Goal: Complete application form

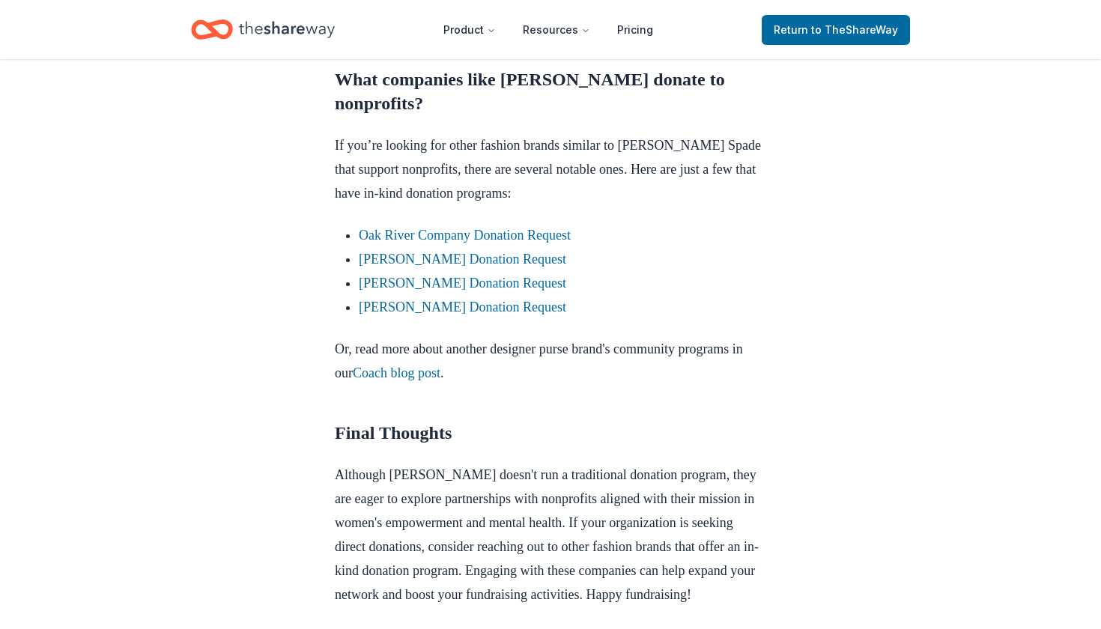
scroll to position [1218, 0]
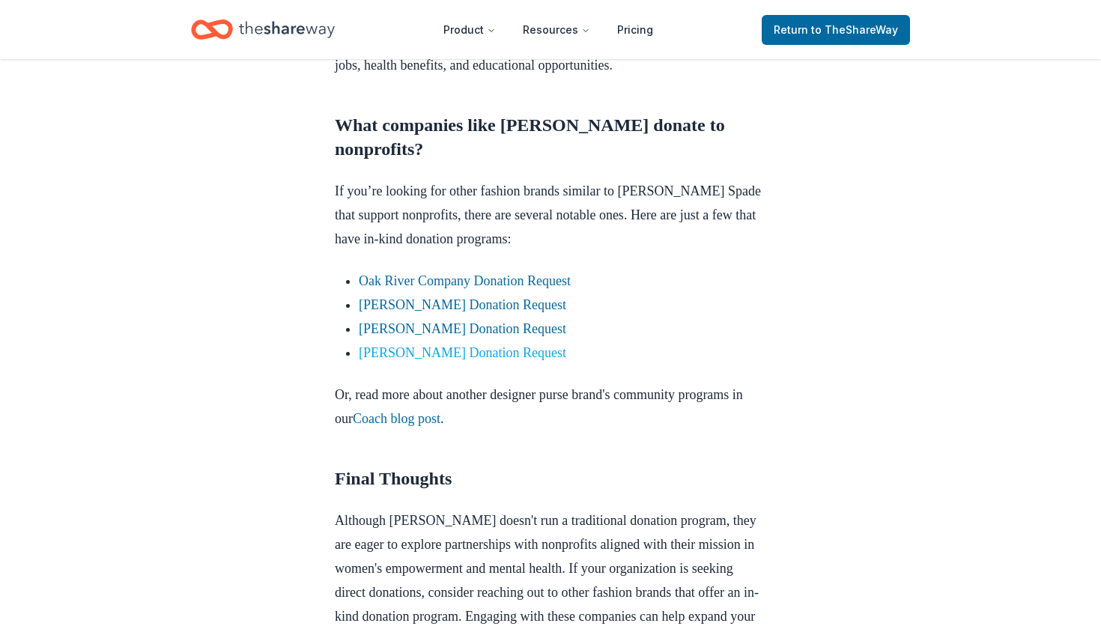
click at [446, 346] on link "L.L.Bean Donation Request" at bounding box center [462, 352] width 207 height 15
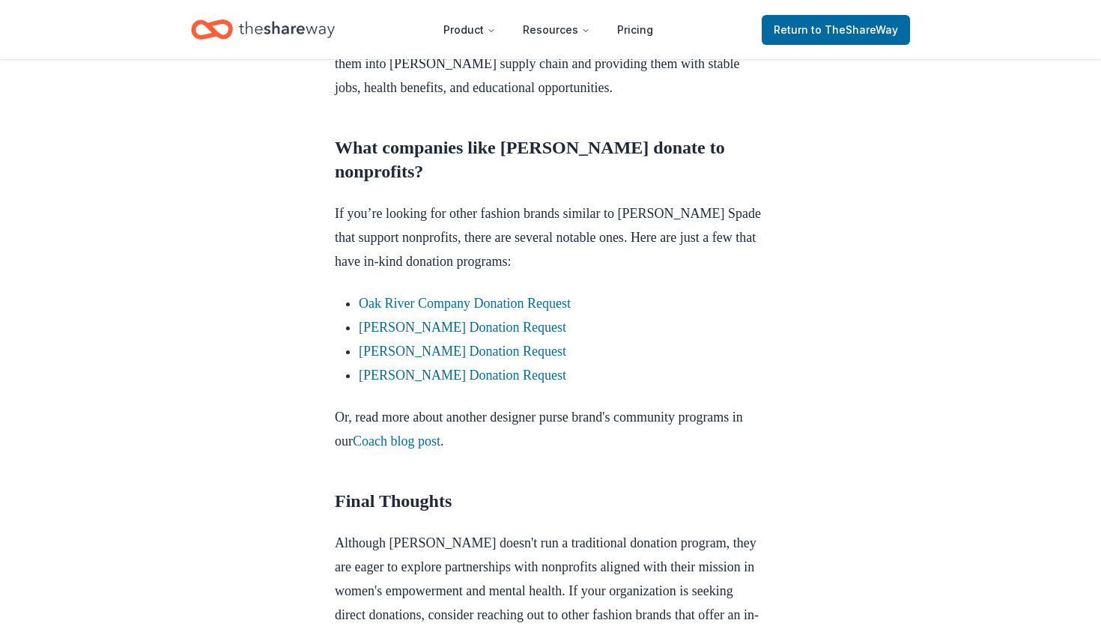
scroll to position [1236, 0]
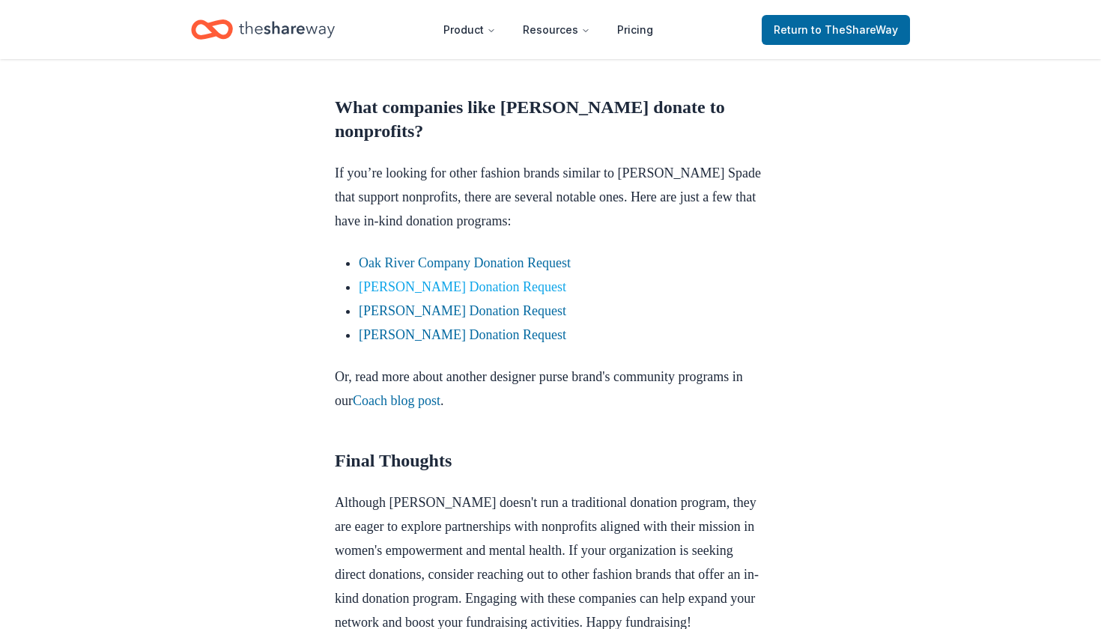
click at [479, 282] on link "[PERSON_NAME] Donation Request" at bounding box center [462, 286] width 207 height 15
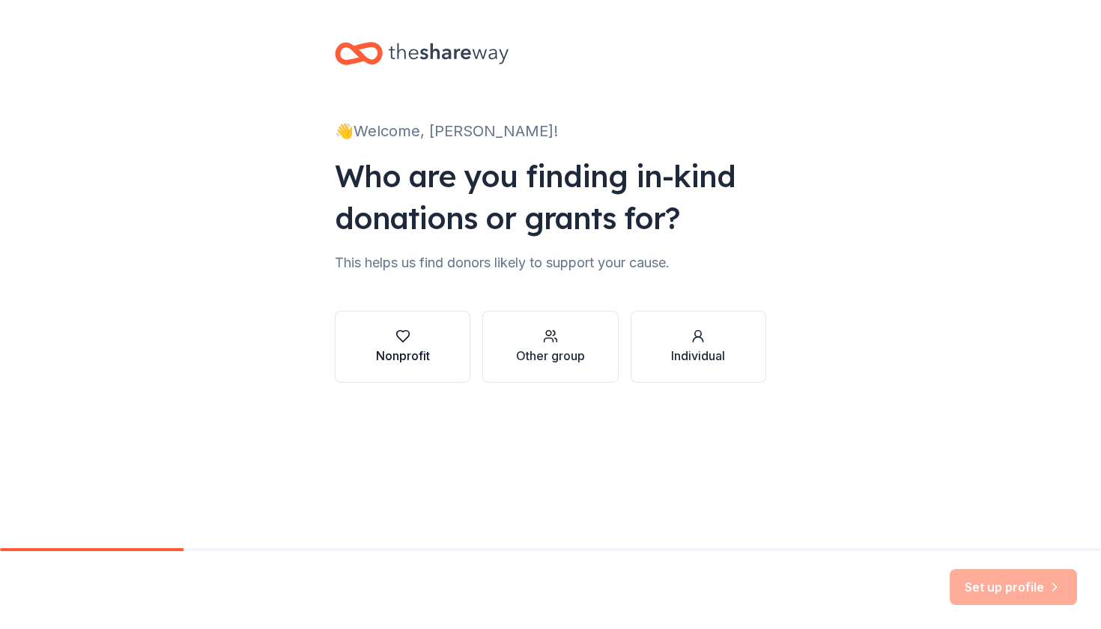
click at [397, 349] on div "Nonprofit" at bounding box center [403, 356] width 54 height 18
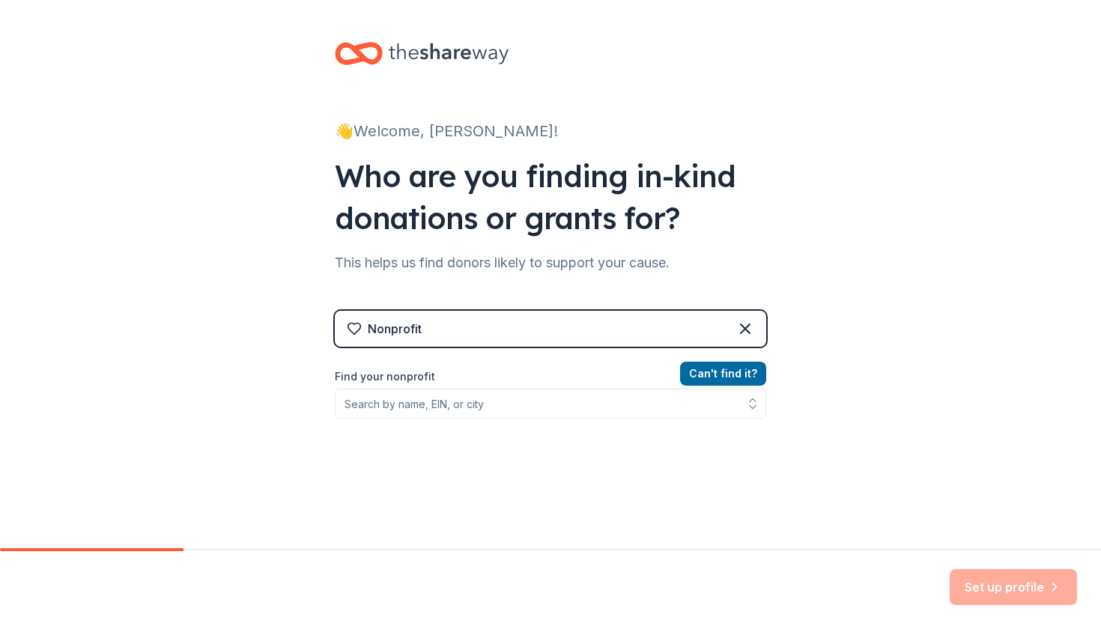
click at [456, 331] on div "Nonprofit" at bounding box center [550, 329] width 431 height 36
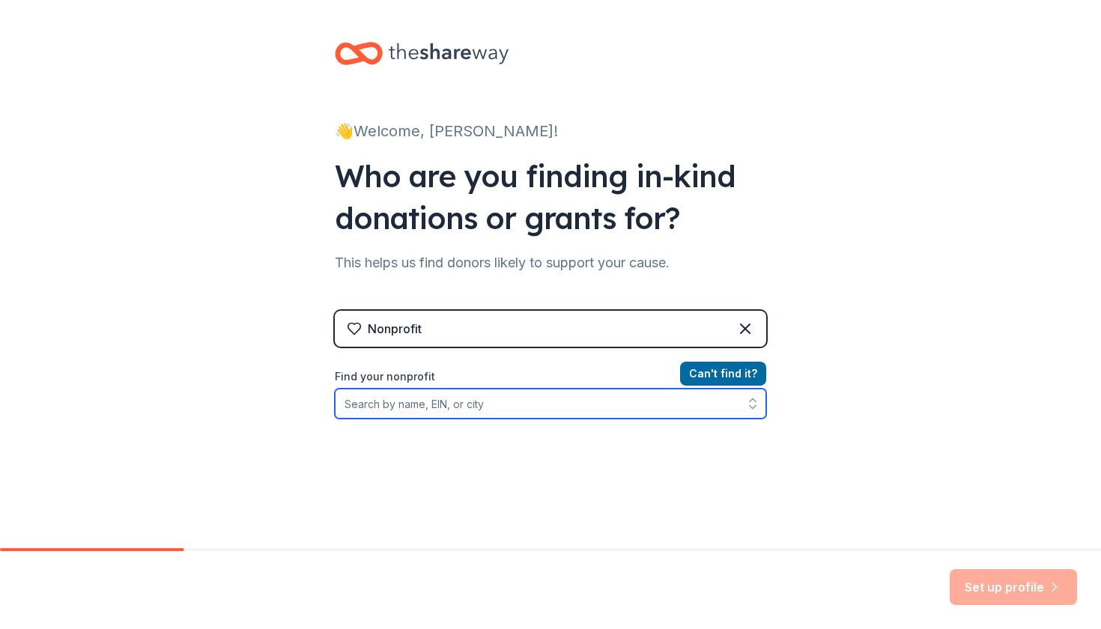
click at [437, 405] on input "Find your nonprofit" at bounding box center [550, 404] width 431 height 30
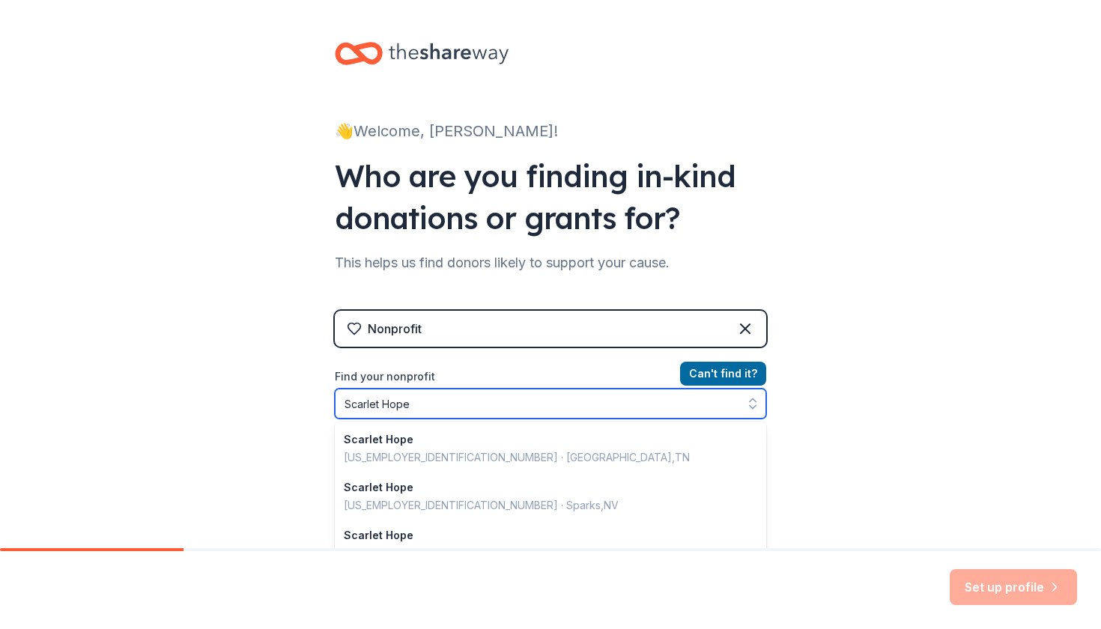
type input "Scarlet Hope"
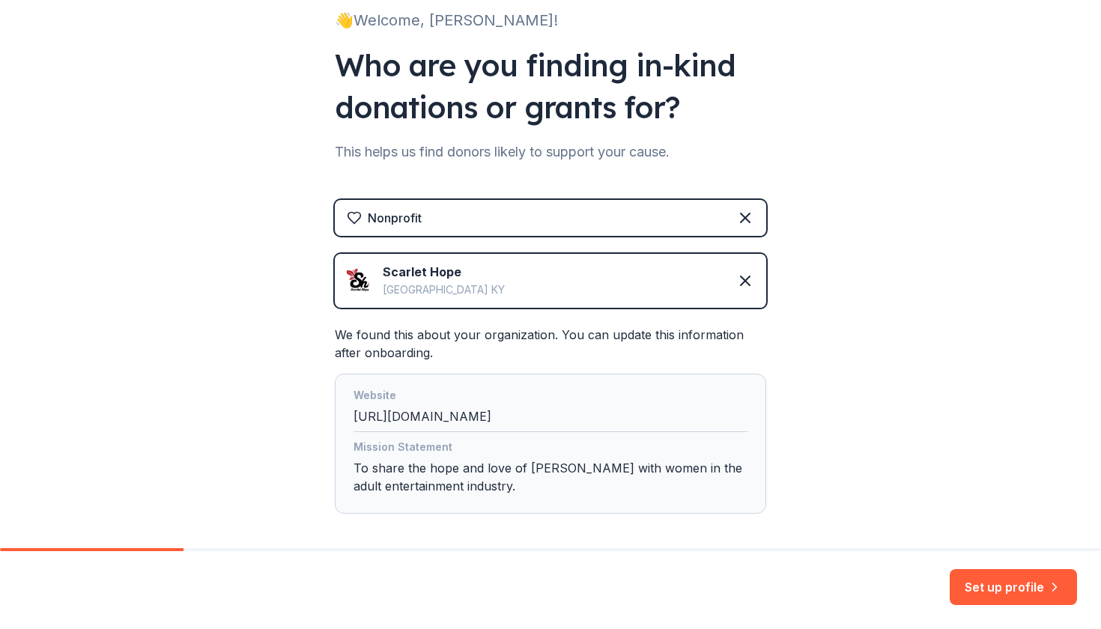
scroll to position [111, 0]
click at [350, 276] on img at bounding box center [359, 281] width 24 height 24
click at [368, 287] on img at bounding box center [359, 281] width 24 height 24
click at [458, 411] on div "Website https://scarlethope.org/" at bounding box center [550, 409] width 394 height 46
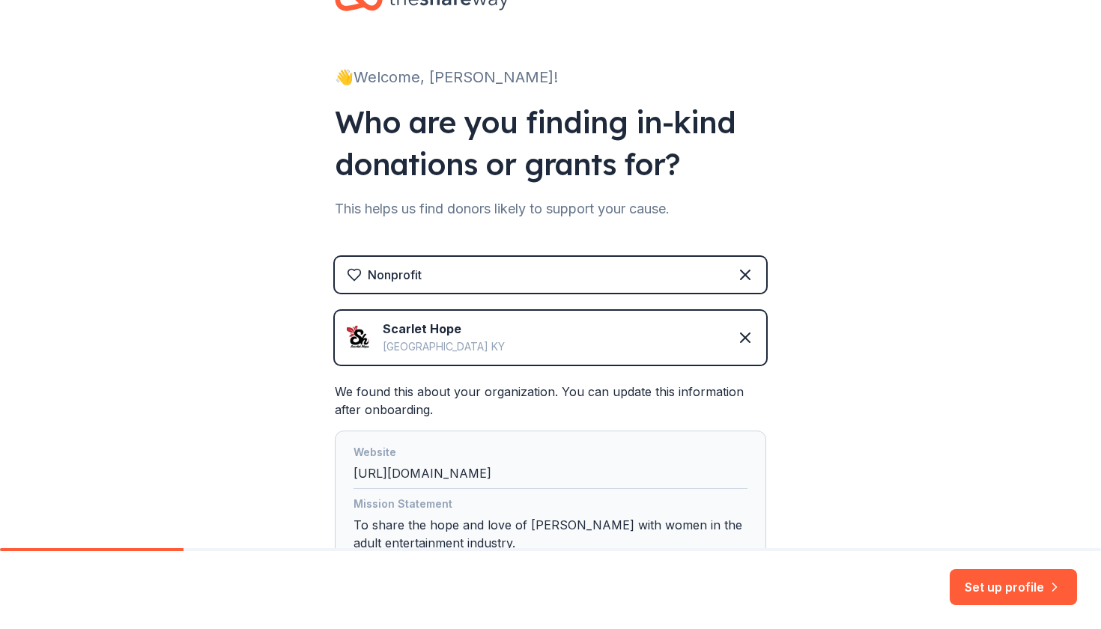
scroll to position [166, 0]
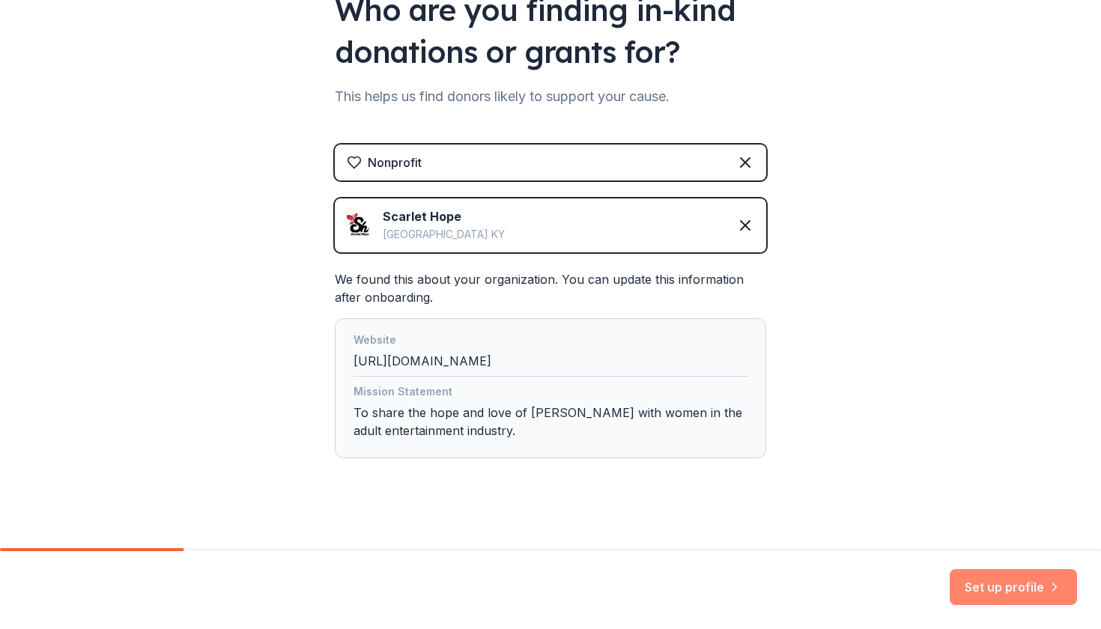
click at [999, 589] on button "Set up profile" at bounding box center [1013, 587] width 127 height 36
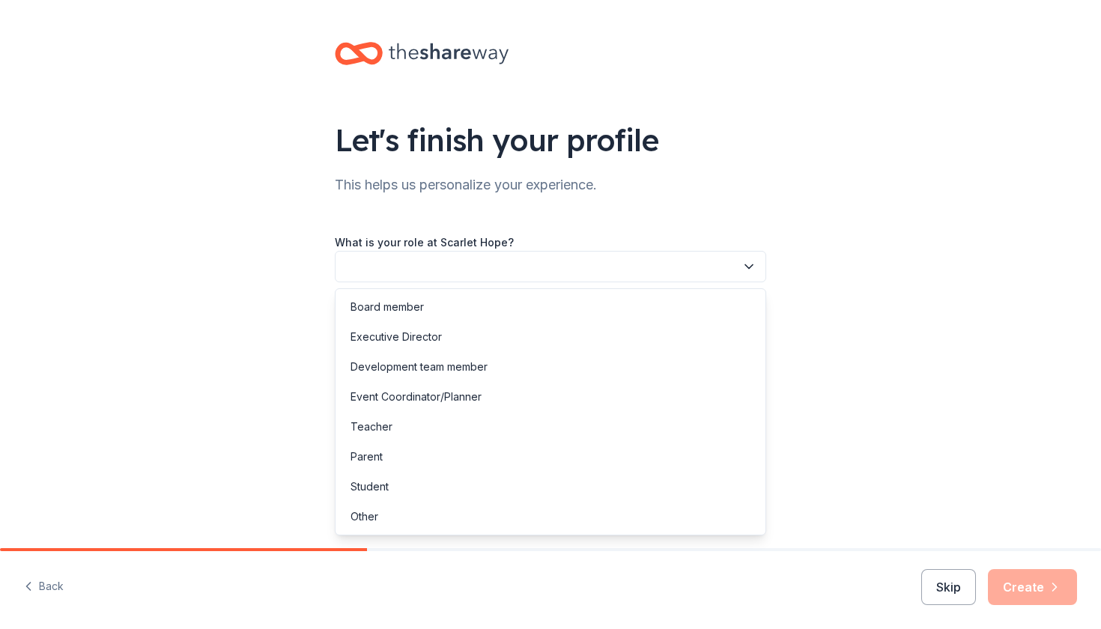
click at [416, 267] on button "button" at bounding box center [550, 266] width 431 height 31
click at [421, 338] on div "Executive Director" at bounding box center [395, 337] width 91 height 18
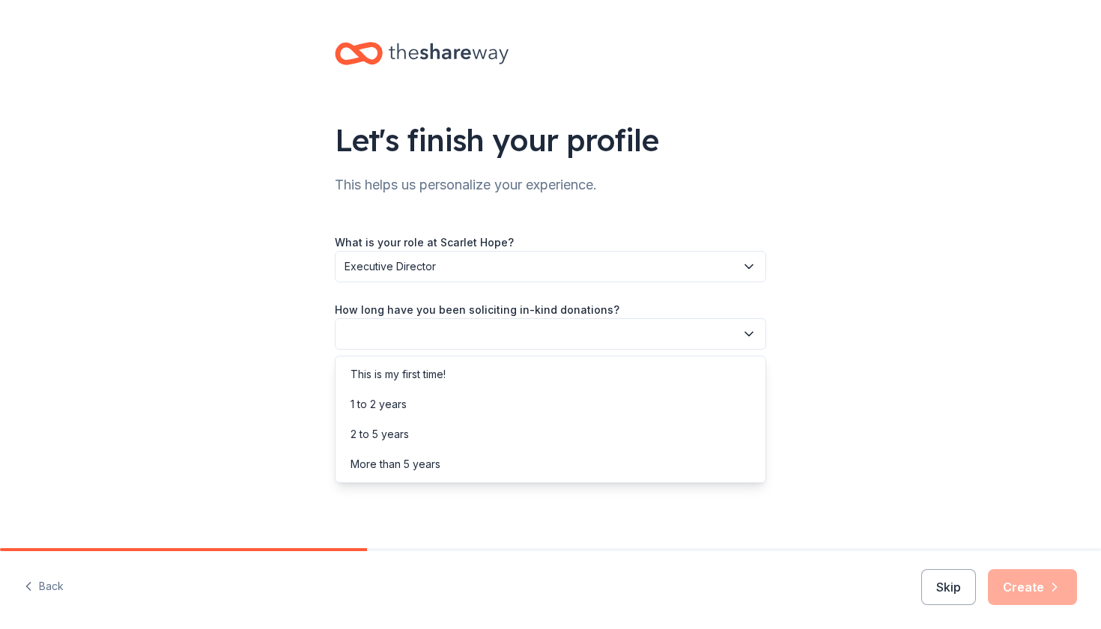
click at [421, 338] on button "button" at bounding box center [550, 333] width 431 height 31
click at [411, 408] on div "1 to 2 years" at bounding box center [550, 404] width 424 height 30
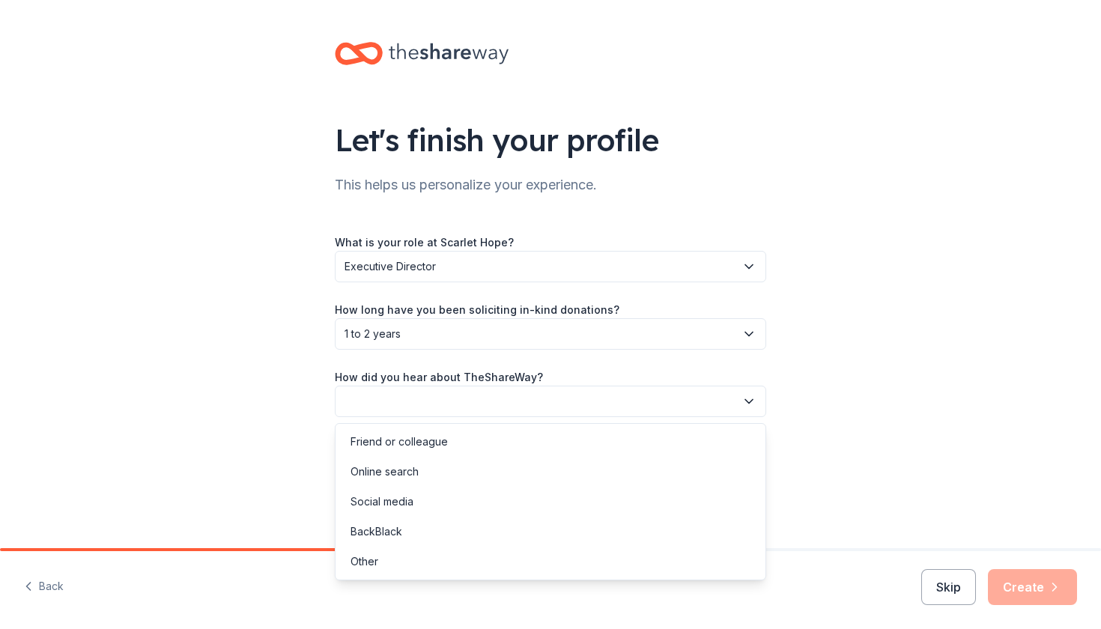
click at [411, 408] on button "button" at bounding box center [550, 401] width 431 height 31
click at [395, 477] on div "Online search" at bounding box center [384, 472] width 68 height 18
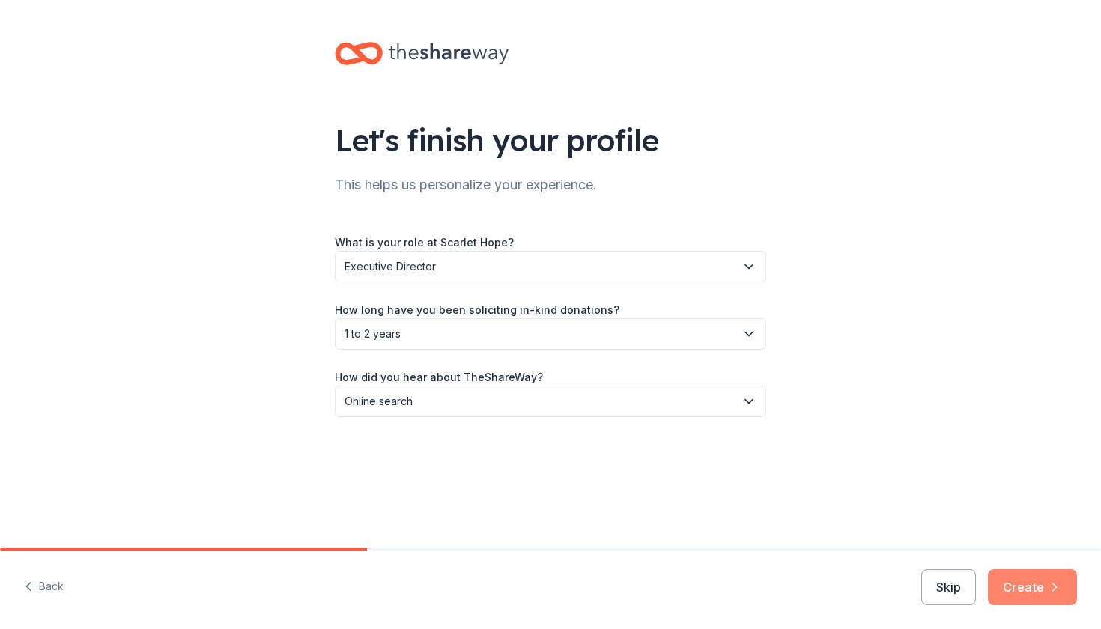
click at [1015, 586] on button "Create" at bounding box center [1032, 587] width 89 height 36
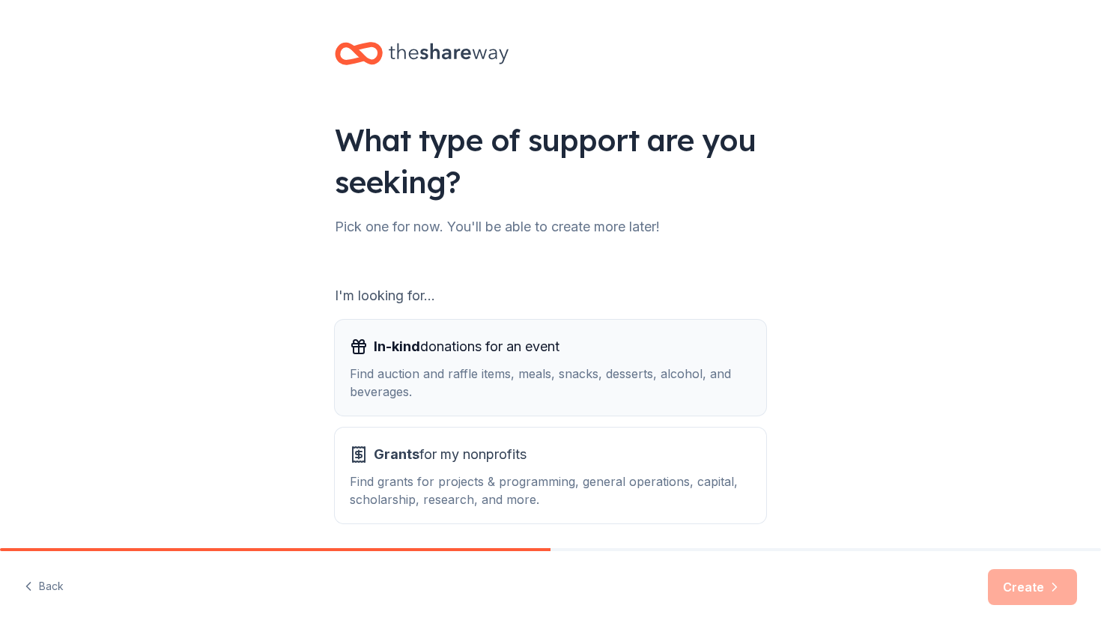
click at [499, 356] on span "In-kind donations for an event" at bounding box center [467, 347] width 186 height 24
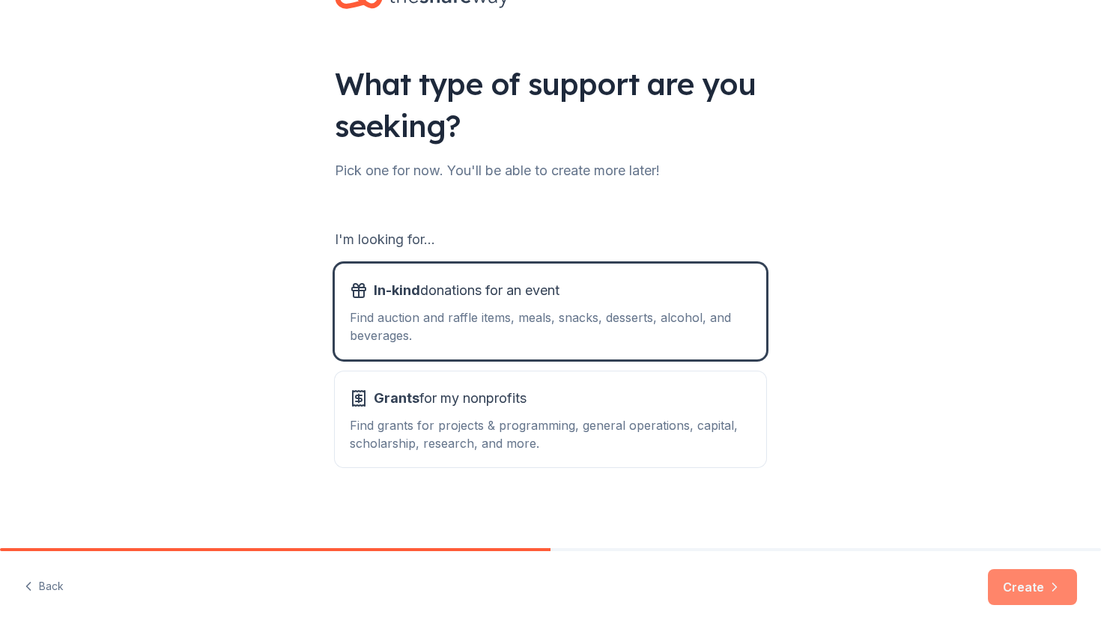
scroll to position [56, 0]
click at [1041, 577] on button "Create" at bounding box center [1032, 587] width 89 height 36
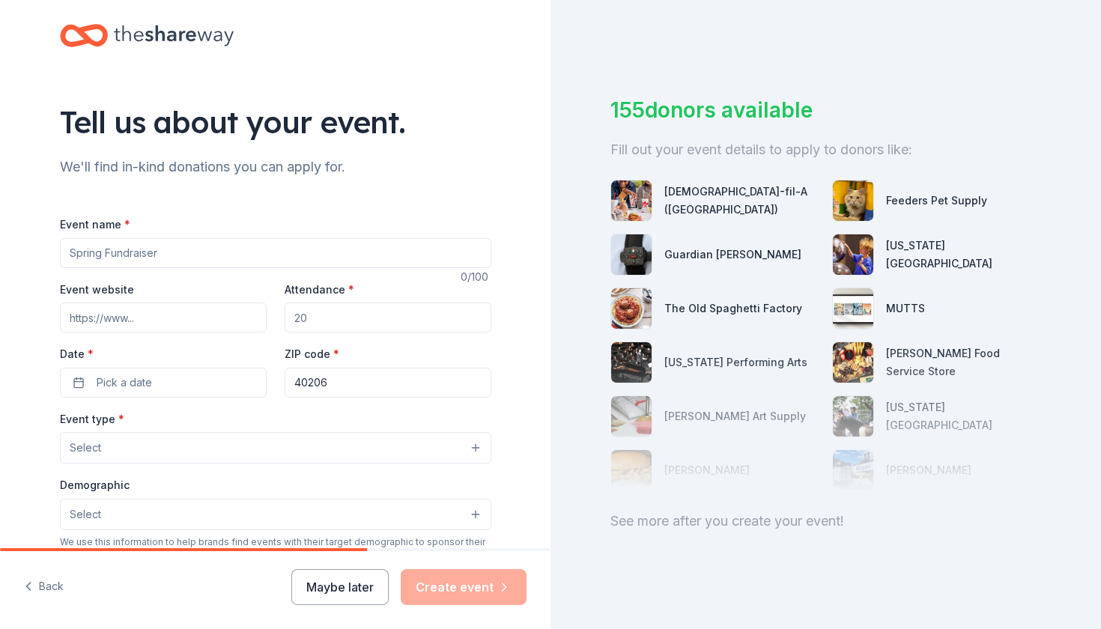
scroll to position [16, 0]
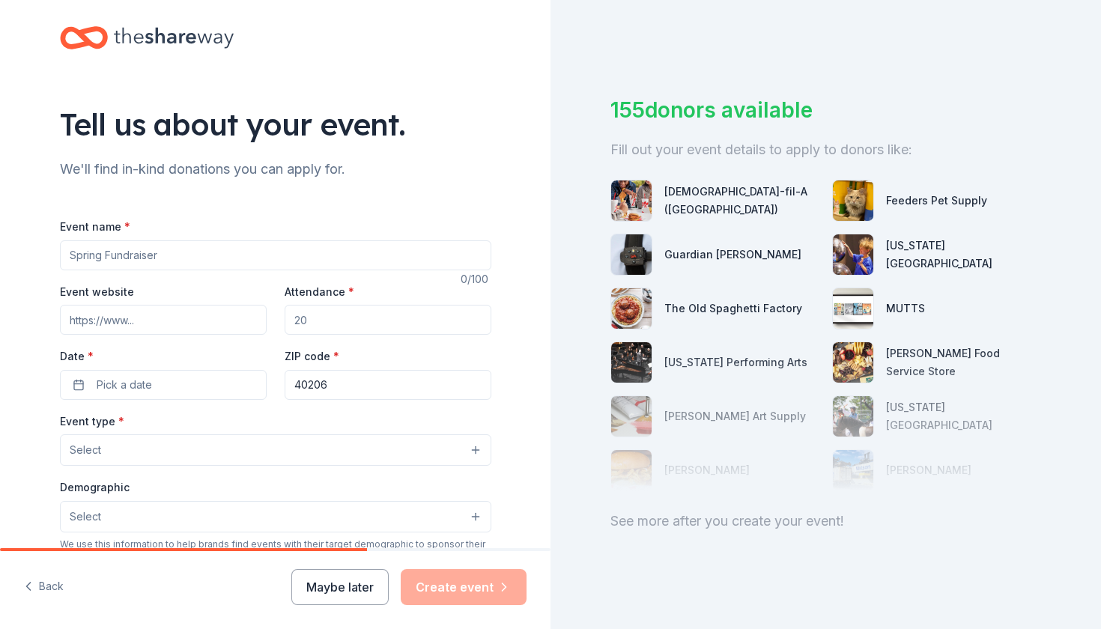
click at [187, 255] on input "Event name *" at bounding box center [275, 255] width 431 height 30
type input "Pour with Purpose"
click at [154, 320] on input "Event website" at bounding box center [163, 320] width 207 height 30
click at [338, 582] on button "Maybe later" at bounding box center [339, 587] width 97 height 36
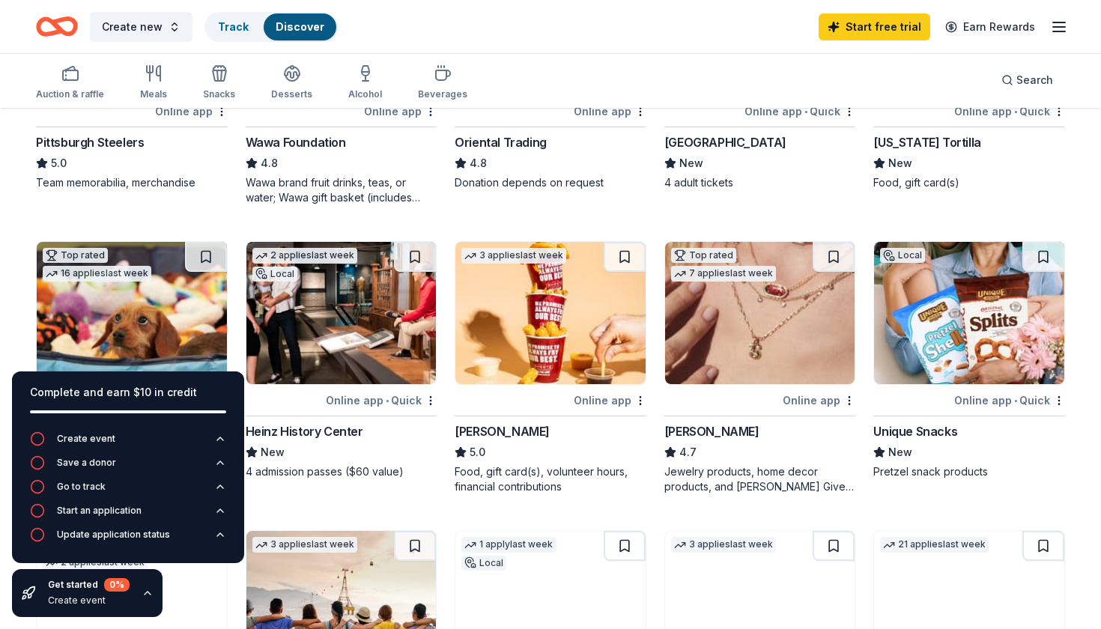
scroll to position [280, 0]
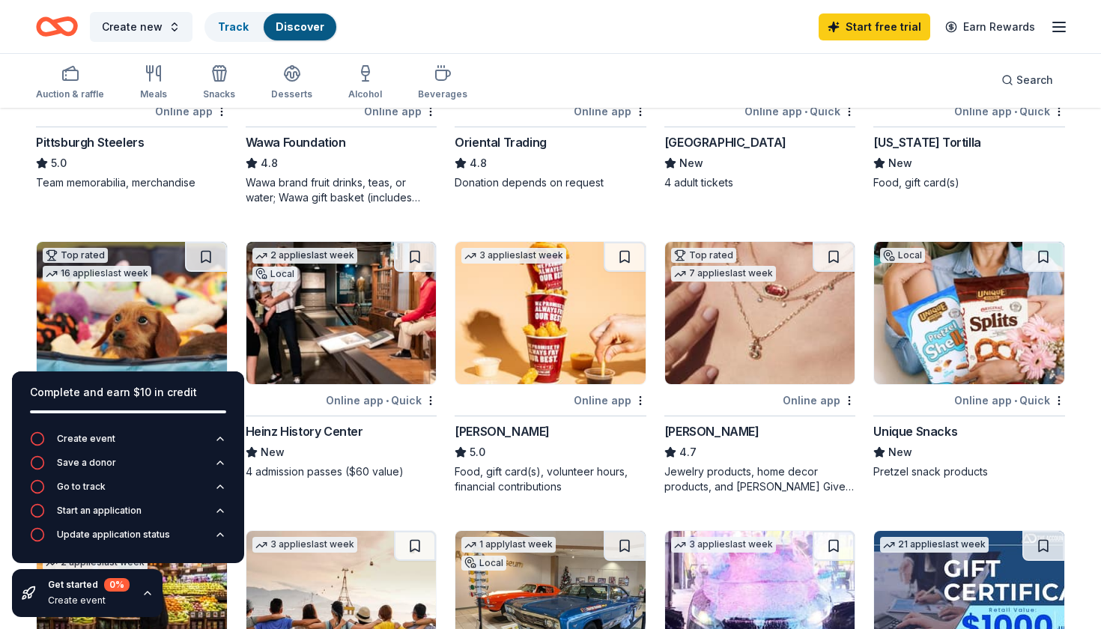
click at [768, 314] on img at bounding box center [760, 313] width 190 height 142
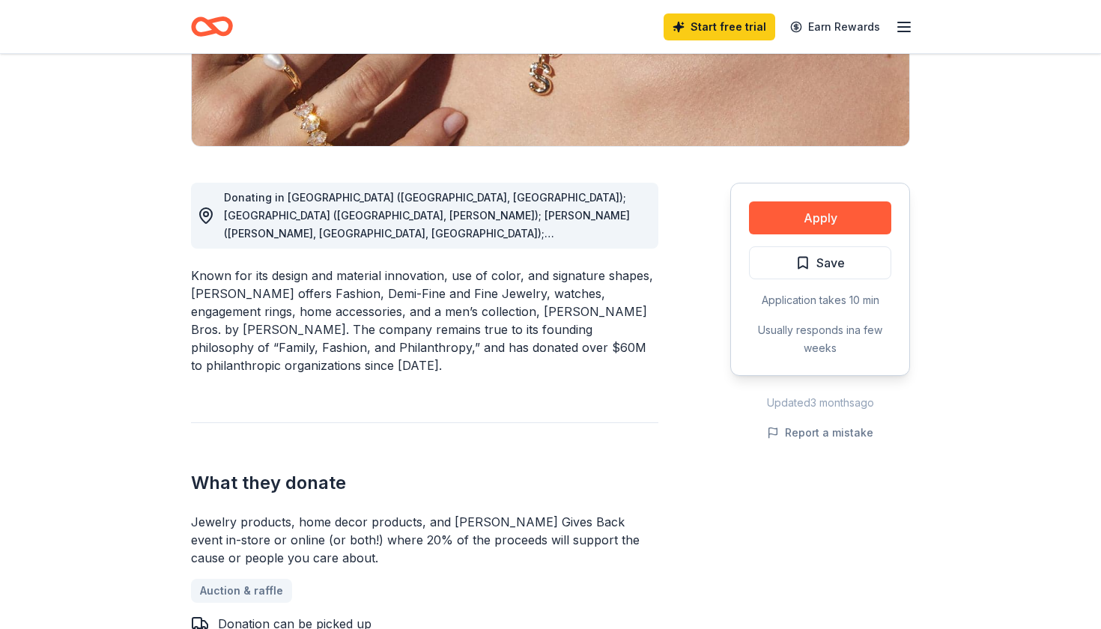
scroll to position [307, 0]
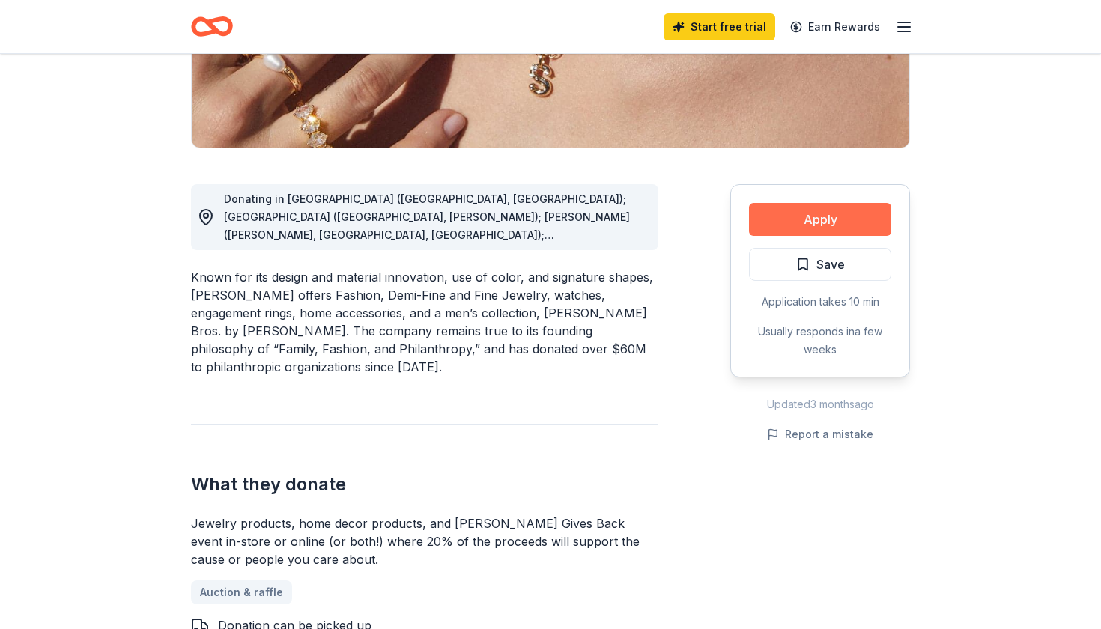
click at [815, 219] on button "Apply" at bounding box center [820, 219] width 142 height 33
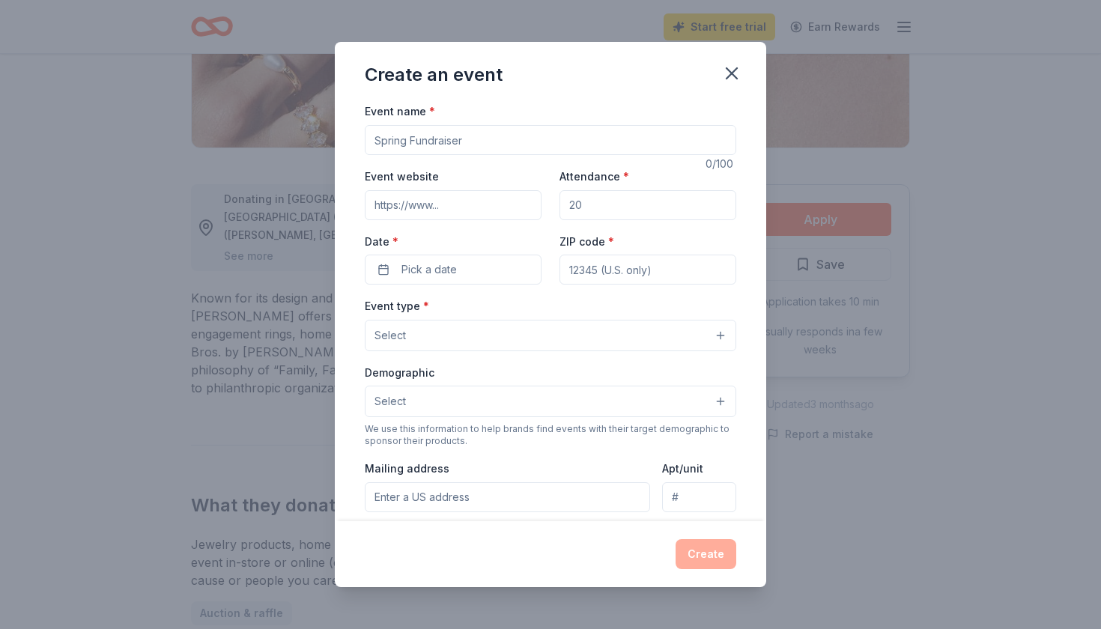
scroll to position [0, 0]
click at [485, 134] on input "Event name *" at bounding box center [550, 140] width 371 height 30
type input "C"
type input "Pour with Purpose"
click at [431, 213] on input "Event website" at bounding box center [453, 205] width 177 height 30
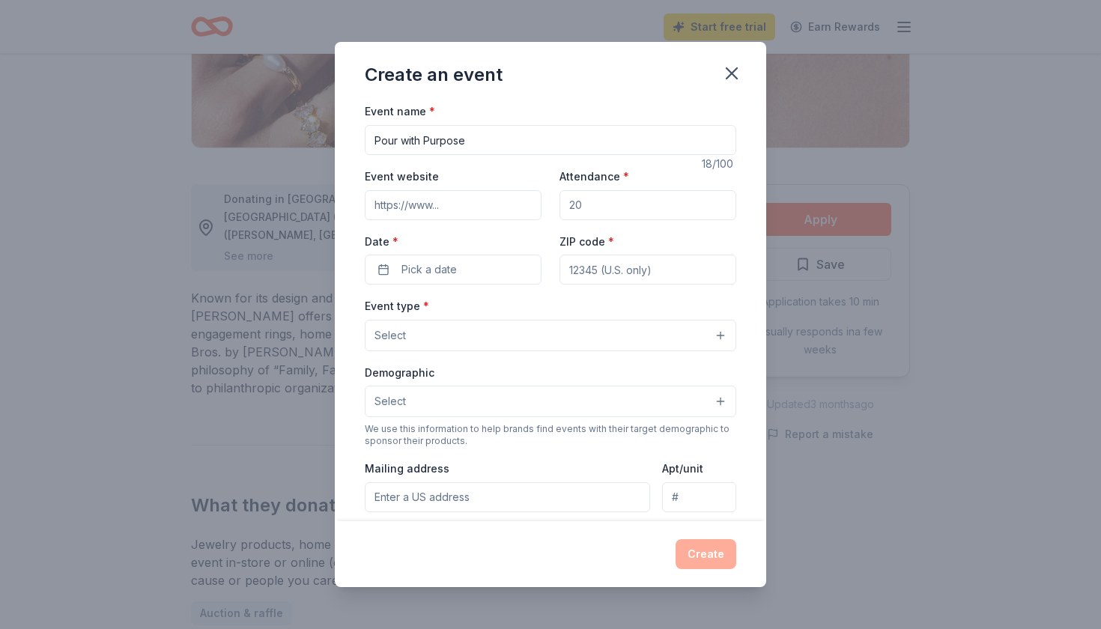
click at [453, 199] on input "Event website" at bounding box center [453, 205] width 177 height 30
paste input "[URL][DOMAIN_NAME]"
type input "[URL][DOMAIN_NAME]"
click at [613, 200] on input "Attendance *" at bounding box center [647, 205] width 177 height 30
click at [613, 204] on input "Attendance *" at bounding box center [647, 205] width 177 height 30
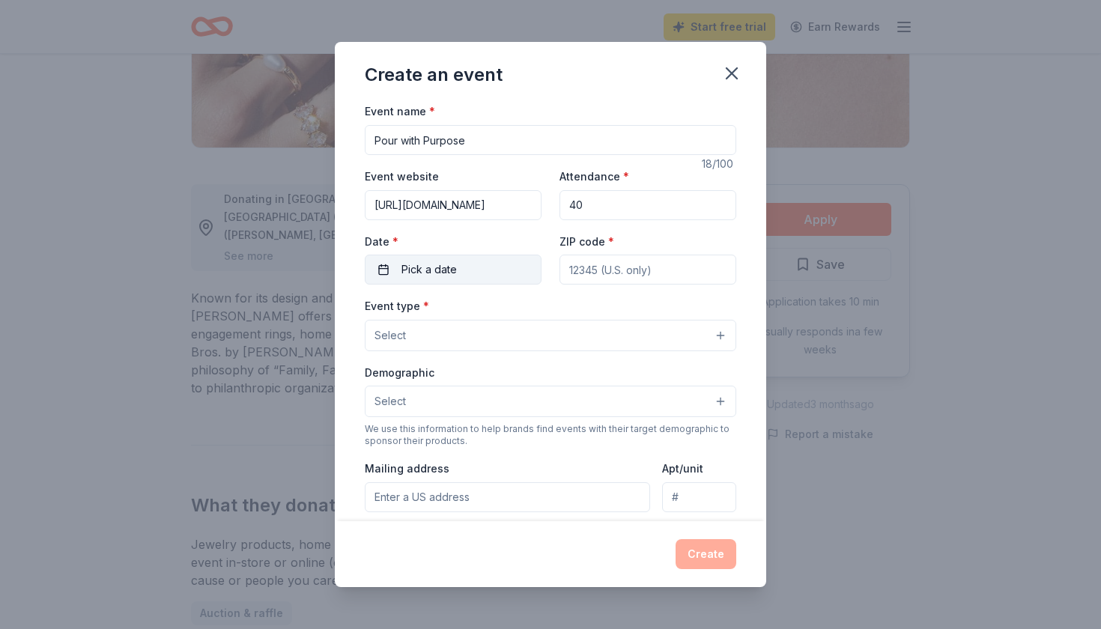
type input "40"
click at [472, 271] on button "Pick a date" at bounding box center [453, 270] width 177 height 30
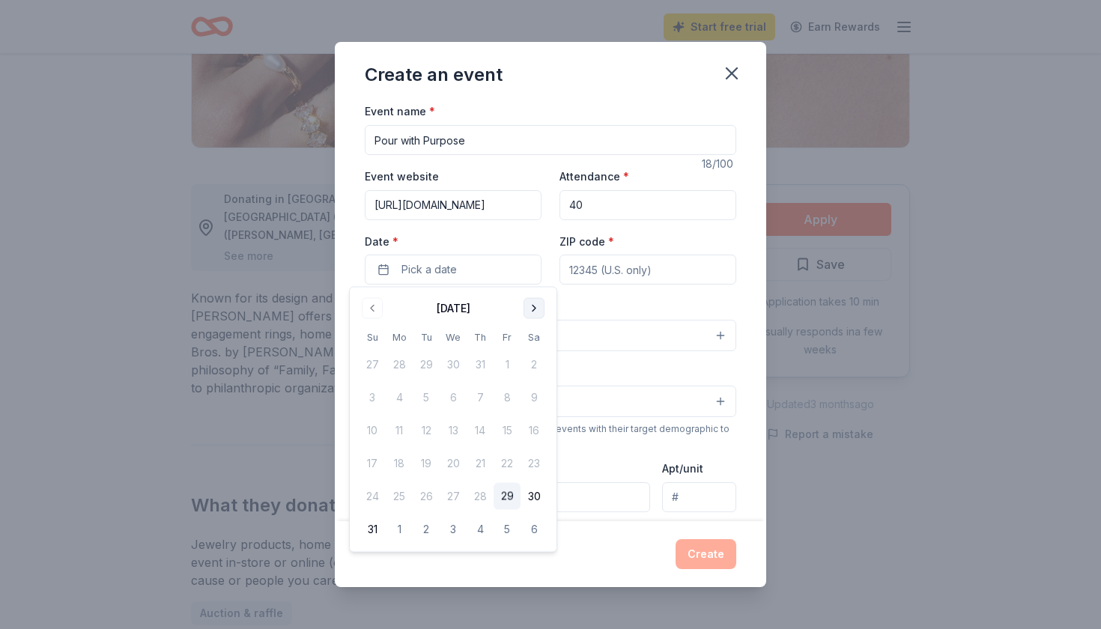
click at [532, 313] on button "Go to next month" at bounding box center [533, 308] width 21 height 21
click at [537, 358] on button "6" at bounding box center [533, 364] width 27 height 27
click at [606, 300] on div "Event type * Select" at bounding box center [550, 324] width 371 height 55
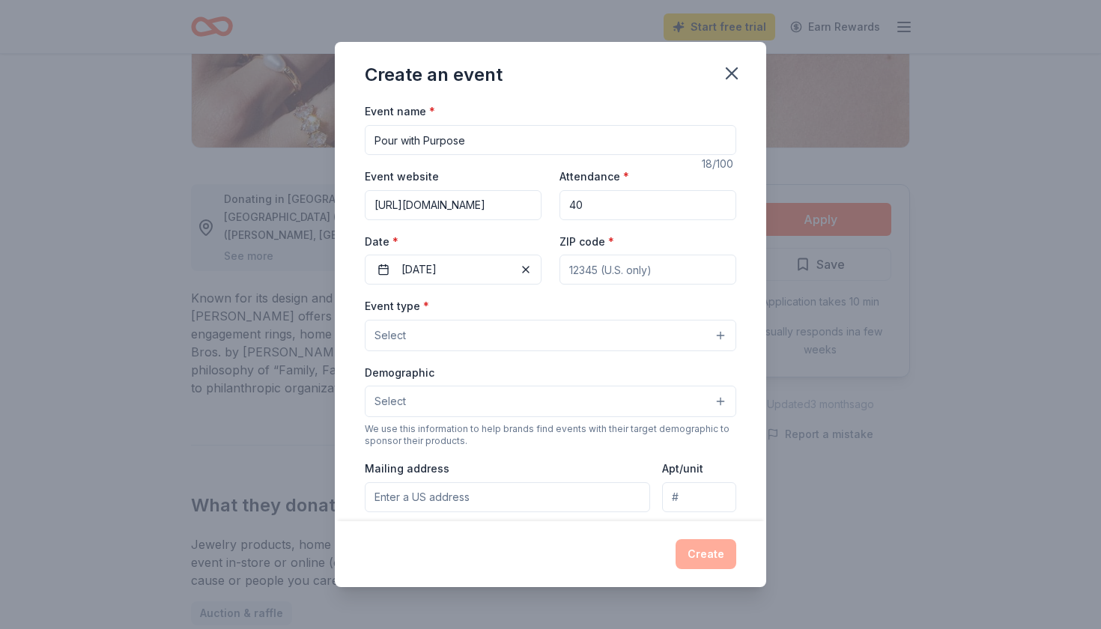
click at [547, 340] on button "Select" at bounding box center [550, 335] width 371 height 31
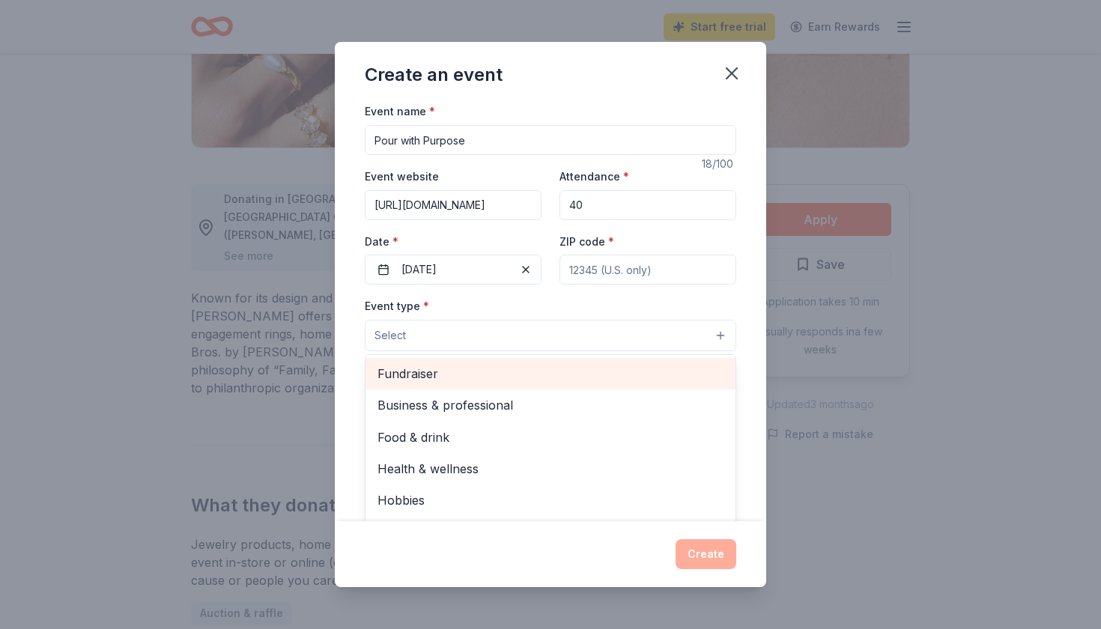
click at [455, 370] on span "Fundraiser" at bounding box center [550, 373] width 346 height 19
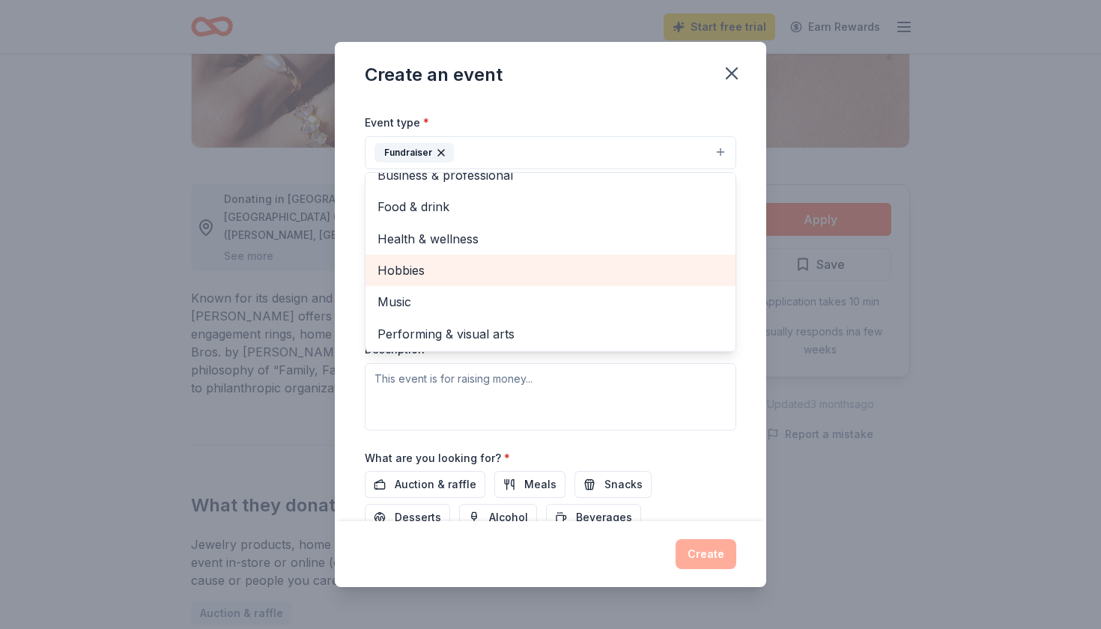
scroll to position [204, 0]
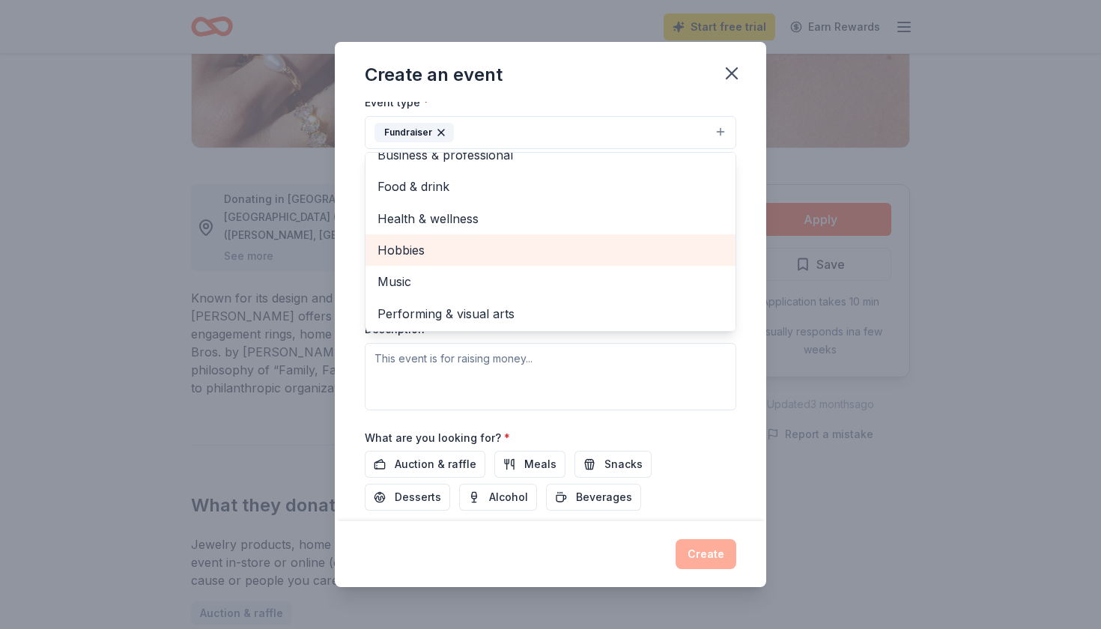
click at [609, 365] on div "Event type * Fundraiser Business & professional Food & drink Health & wellness …" at bounding box center [550, 251] width 371 height 317
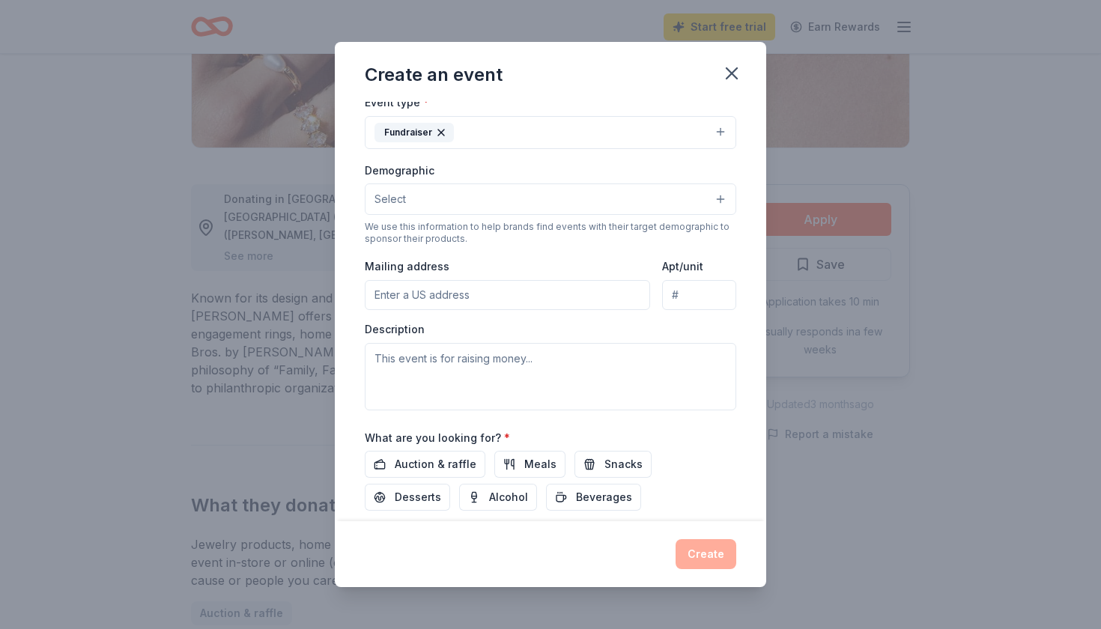
click at [470, 291] on input "Mailing address" at bounding box center [507, 295] width 285 height 30
click at [446, 353] on textarea at bounding box center [550, 376] width 371 height 67
click at [479, 292] on input "Mailing address" at bounding box center [507, 295] width 285 height 30
click at [484, 198] on button "Select" at bounding box center [550, 198] width 371 height 31
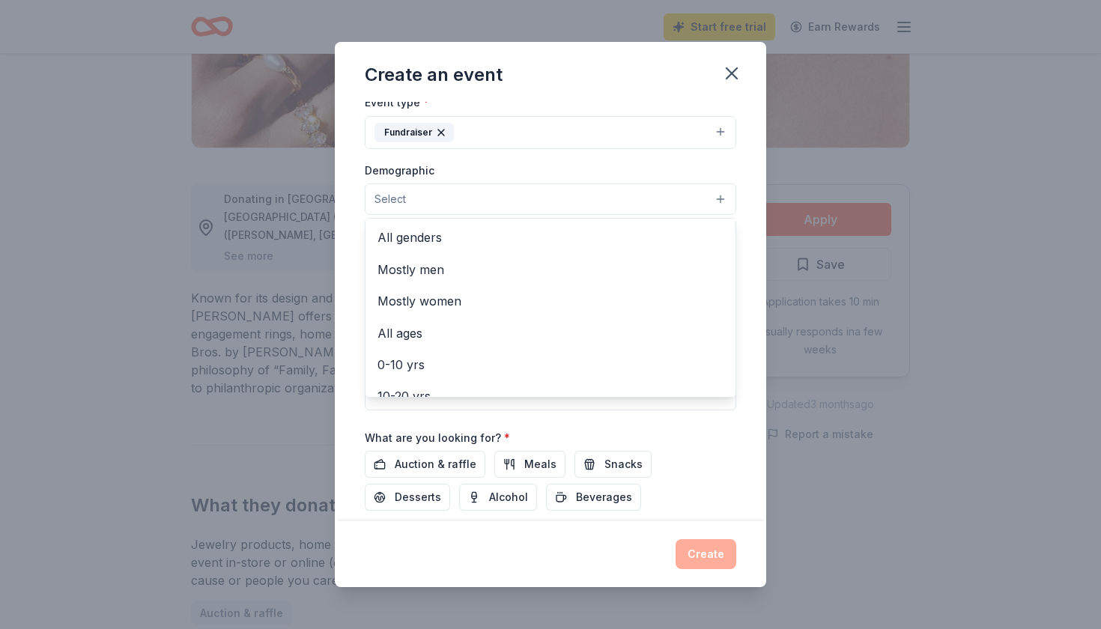
scroll to position [0, 0]
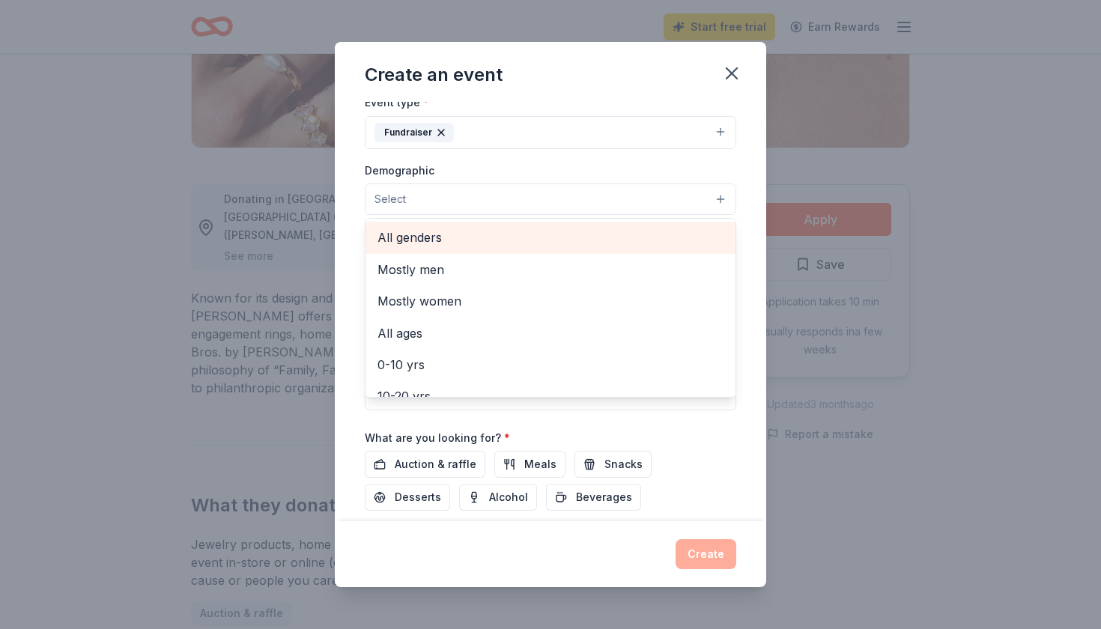
click at [440, 237] on span "All genders" at bounding box center [550, 237] width 346 height 19
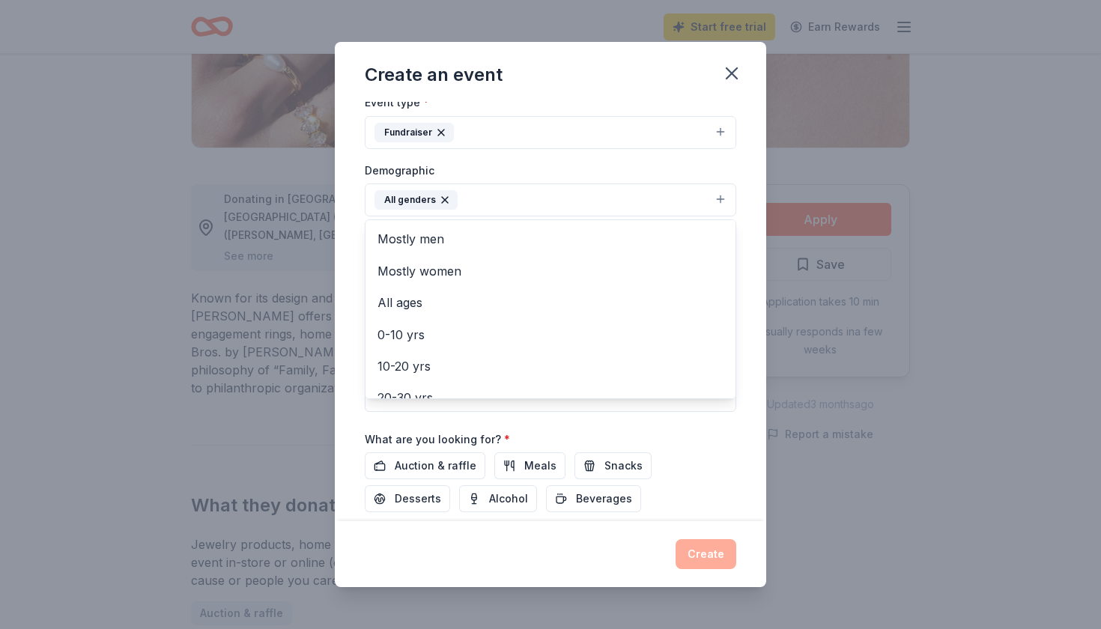
click at [357, 296] on div "Event name * Pour with Purpose 18 /100 Event website [URL][DOMAIN_NAME] Attenda…" at bounding box center [550, 311] width 431 height 419
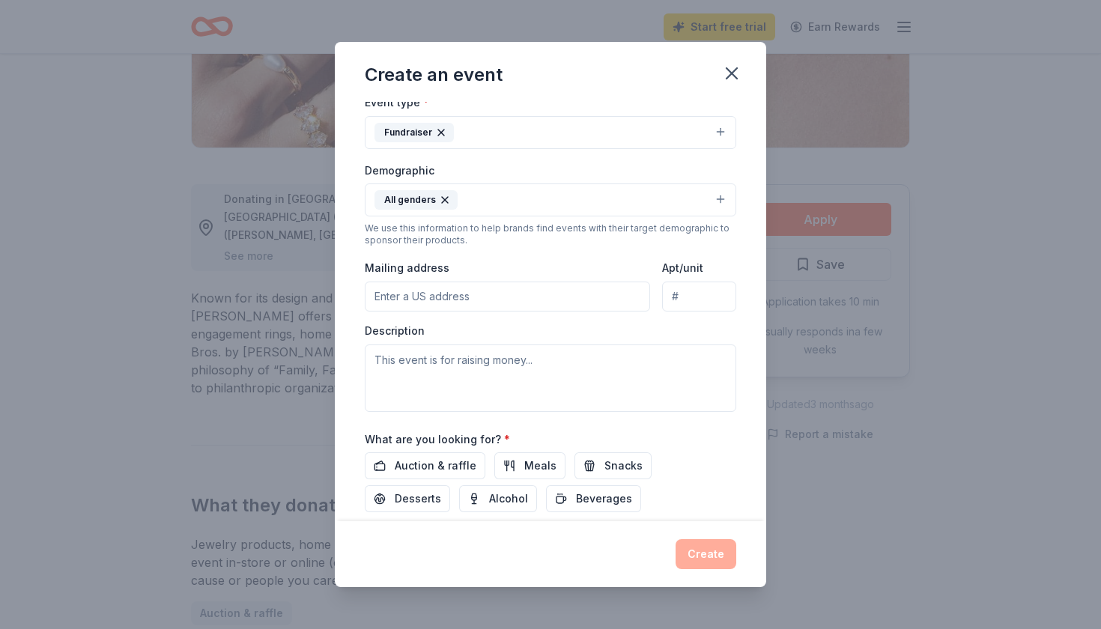
click at [476, 294] on input "Mailing address" at bounding box center [507, 297] width 285 height 30
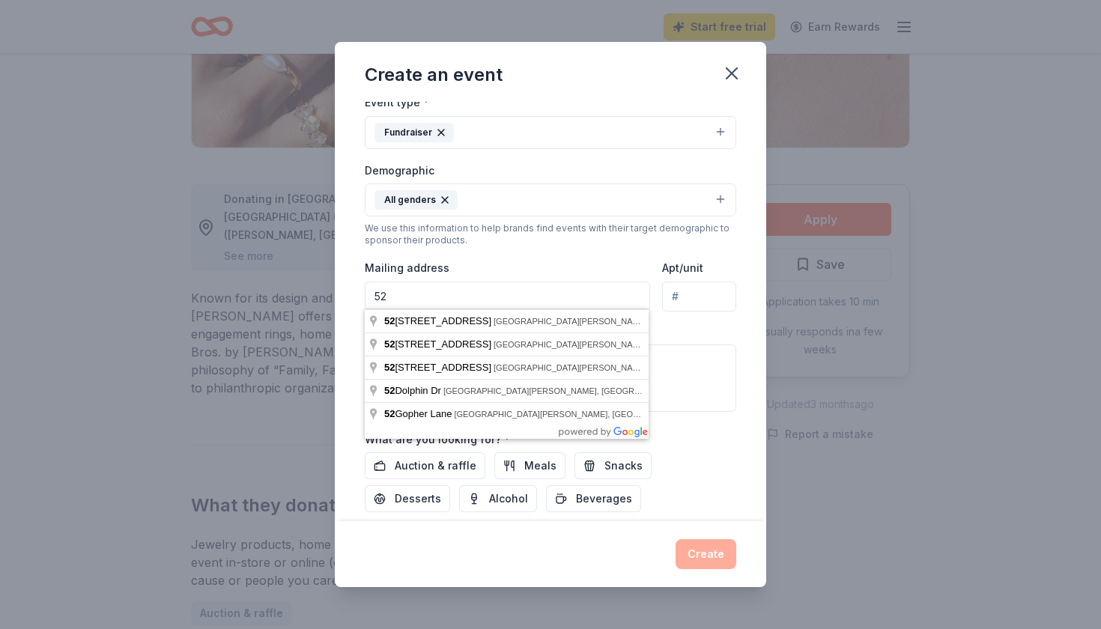
type input "5"
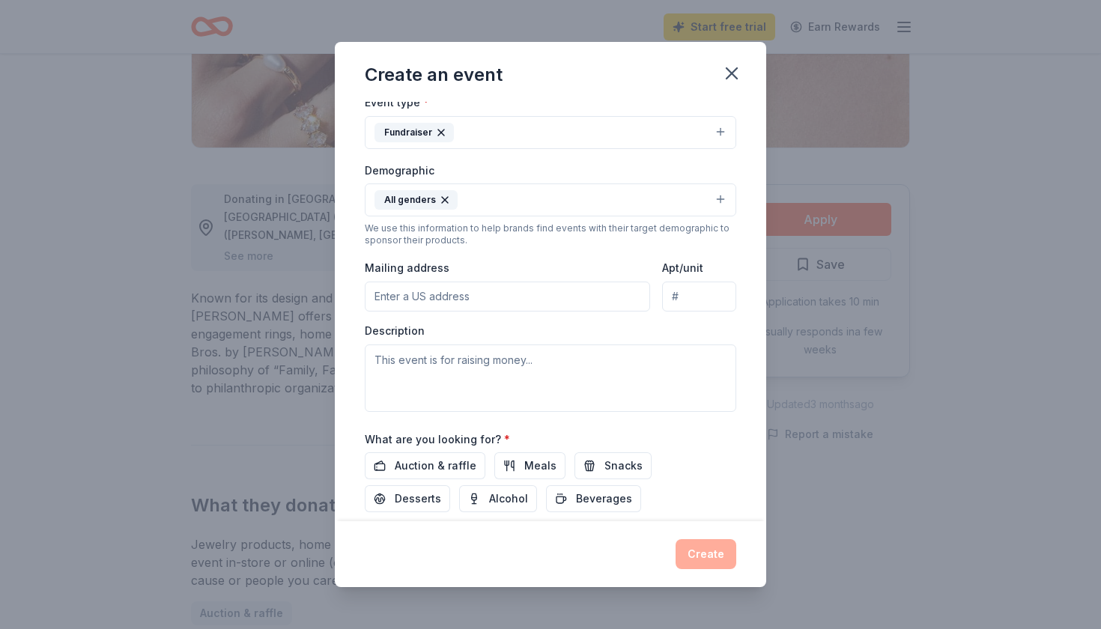
click at [415, 293] on input "Mailing address" at bounding box center [507, 297] width 285 height 30
type input "c"
paste input "[URL][DOMAIN_NAME]"
type input "h"
click at [403, 295] on input "Mailing address" at bounding box center [507, 297] width 285 height 30
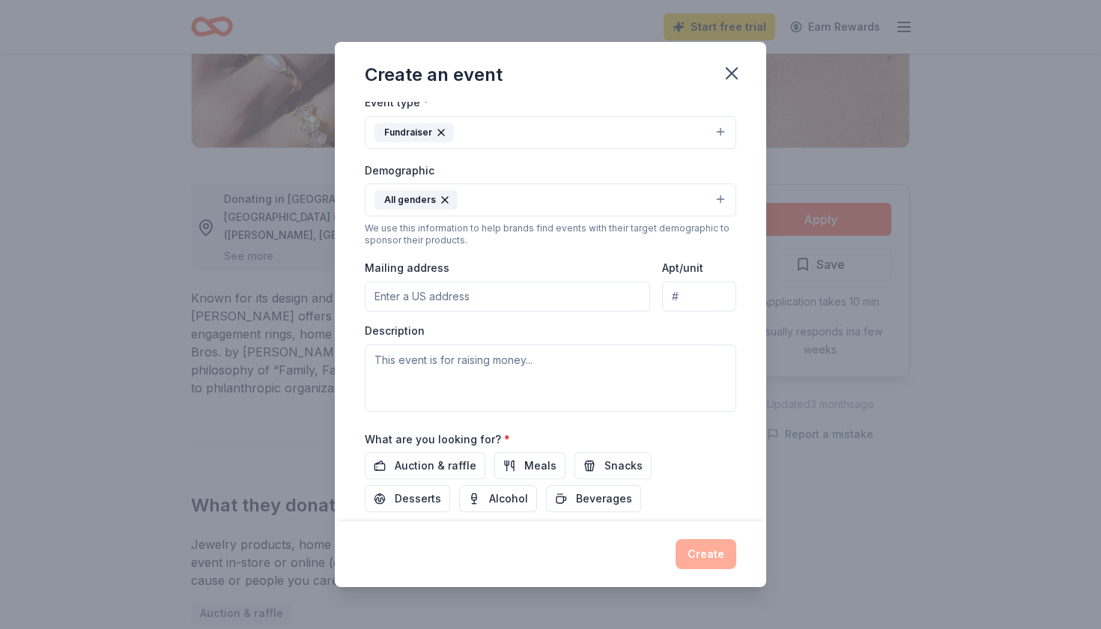
paste input "Scarlet Hope, [STREET_ADDRESS] - MapQuest."
type input "[STREET_ADDRESS]"
click at [492, 366] on textarea at bounding box center [550, 377] width 371 height 67
type textarea "W"
type textarea "R"
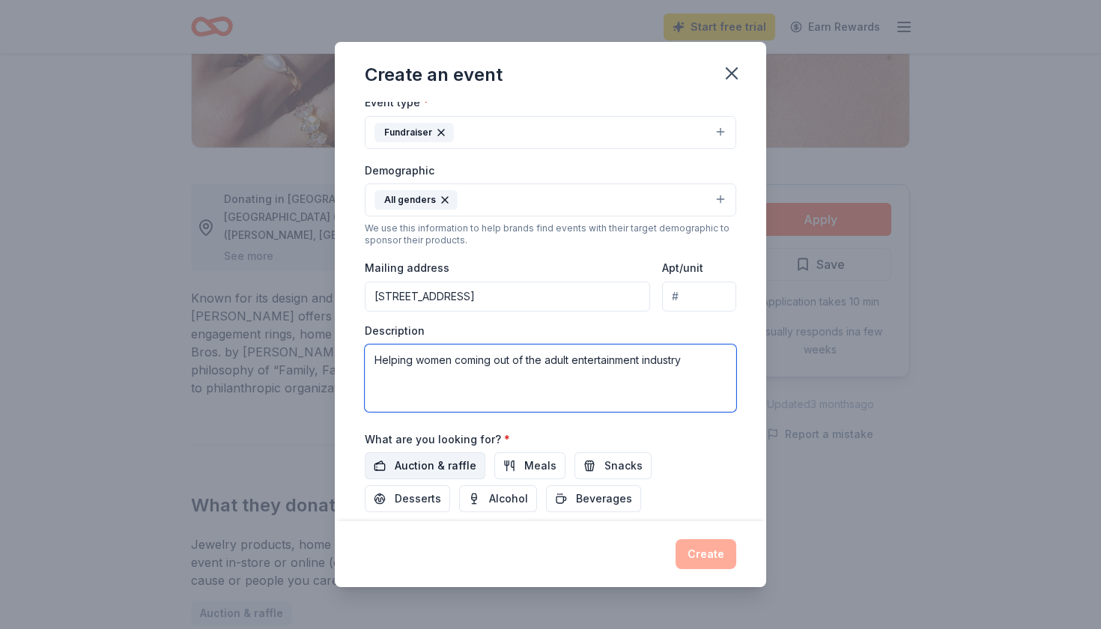
type textarea "Helping women coming out of the adult entertainment industry"
click at [440, 461] on span "Auction & raffle" at bounding box center [436, 466] width 82 height 18
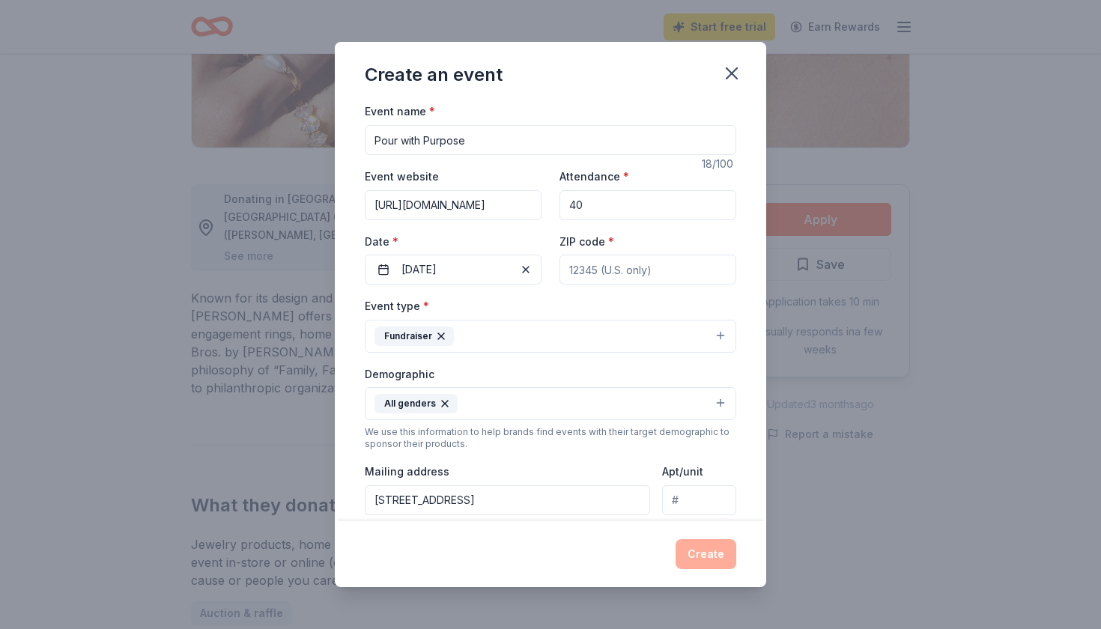
click at [616, 274] on input "ZIP code *" at bounding box center [647, 270] width 177 height 30
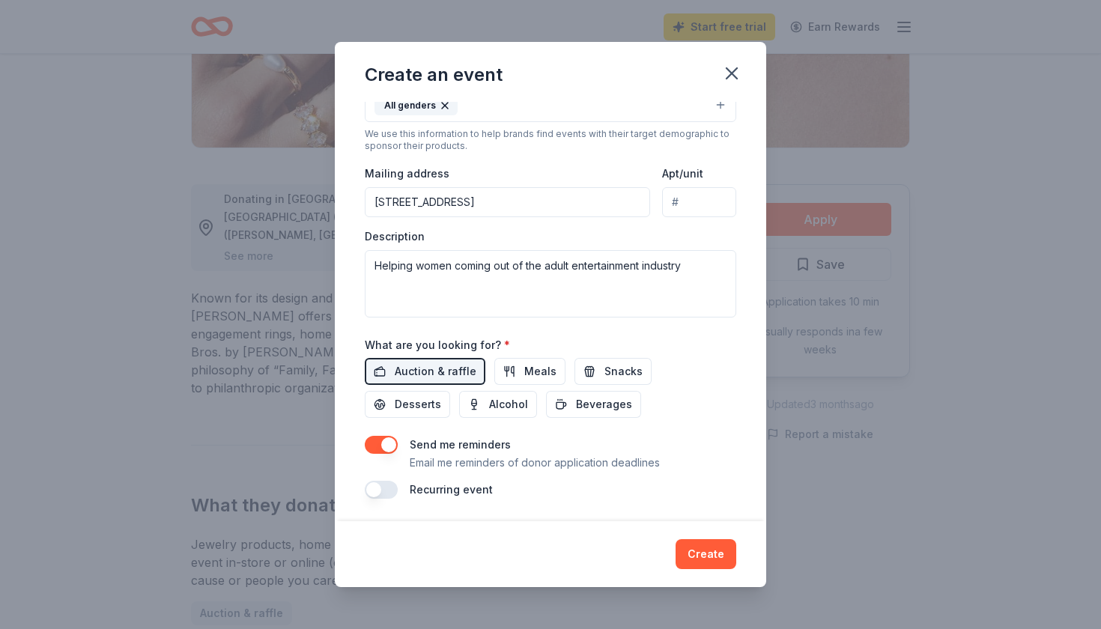
scroll to position [297, 0]
type input "30548"
click at [718, 554] on button "Create" at bounding box center [705, 554] width 61 height 30
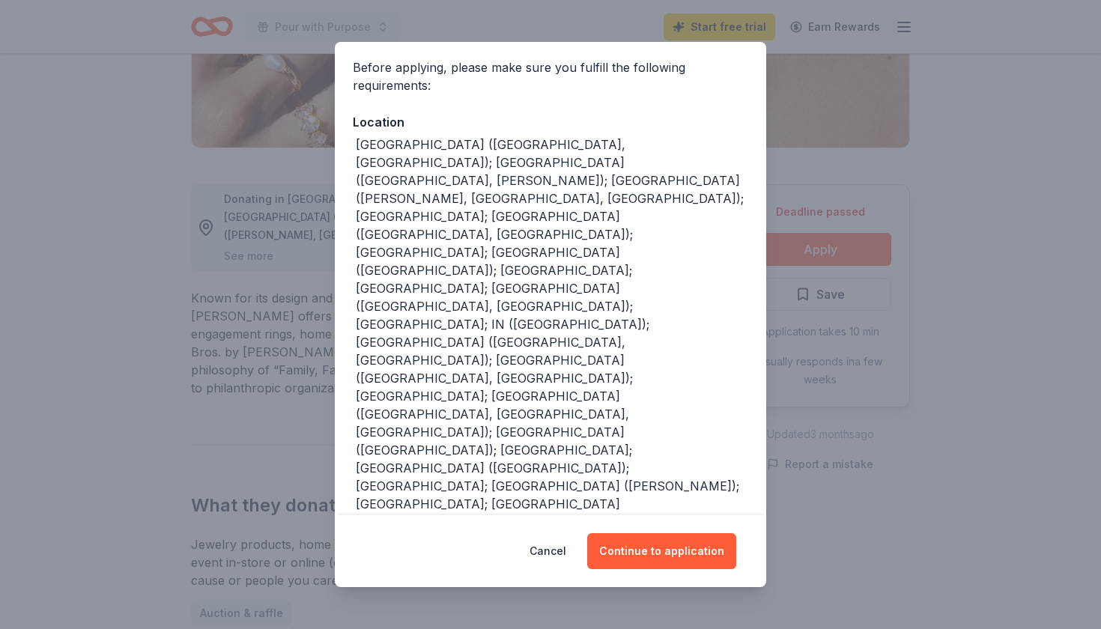
scroll to position [109, 0]
click at [639, 548] on button "Continue to application" at bounding box center [661, 551] width 149 height 36
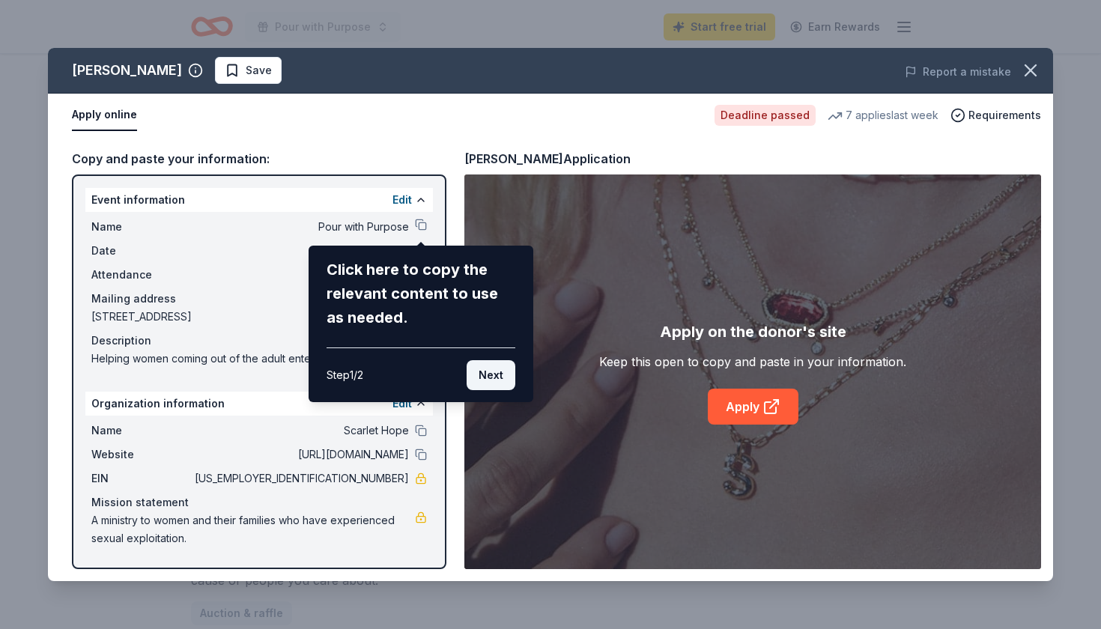
click at [495, 374] on button "Next" at bounding box center [491, 375] width 49 height 30
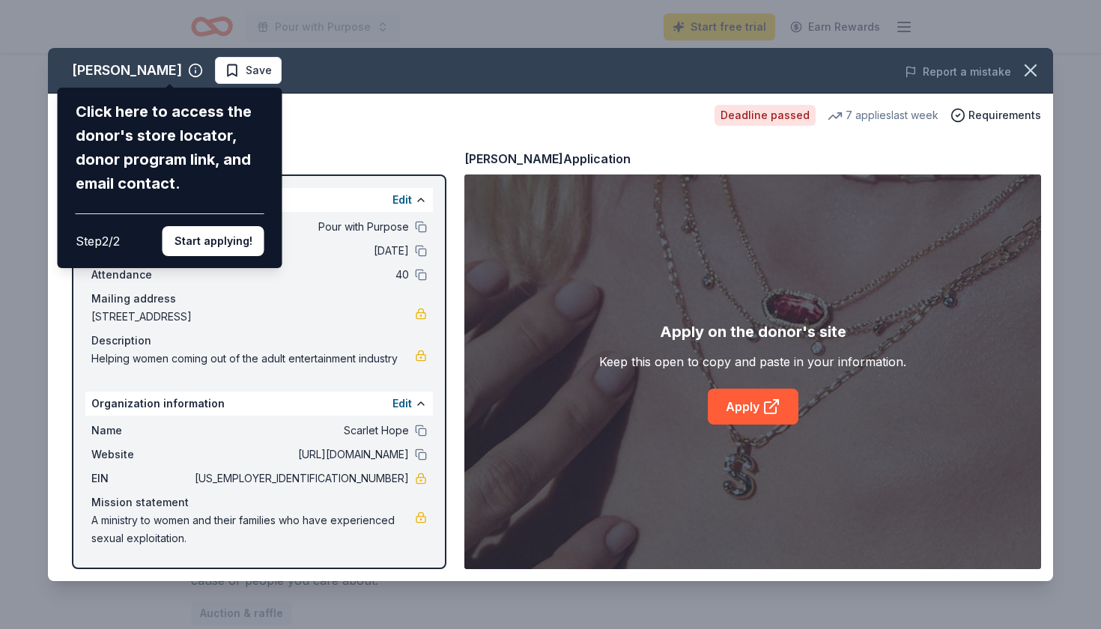
click at [735, 407] on div "[PERSON_NAME] Click here to access the donor's store locator, donor program lin…" at bounding box center [550, 314] width 1005 height 533
click at [188, 226] on button "Start applying!" at bounding box center [214, 241] width 102 height 30
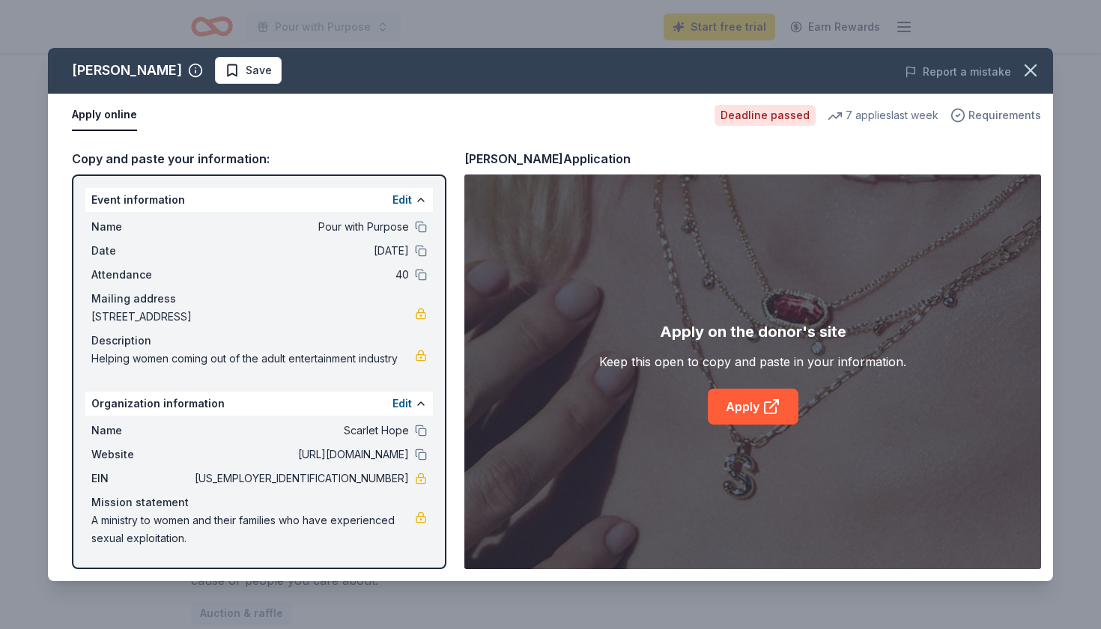
click at [1009, 118] on span "Requirements" at bounding box center [1004, 115] width 73 height 18
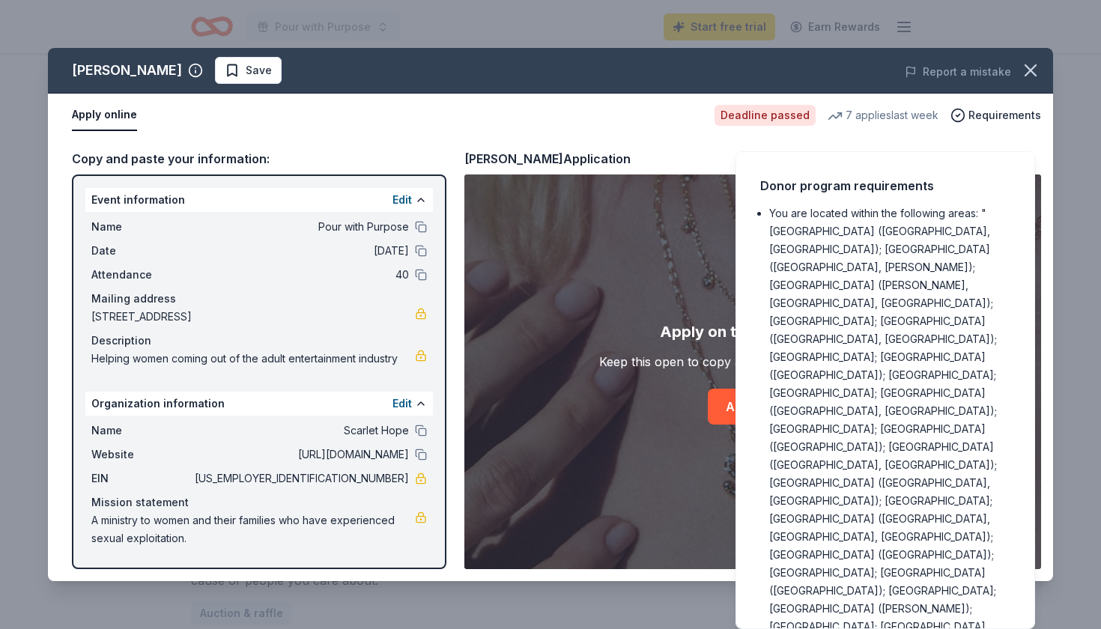
click at [614, 306] on div "Apply on the donor's site Keep this open to copy and paste in your information.…" at bounding box center [752, 371] width 577 height 395
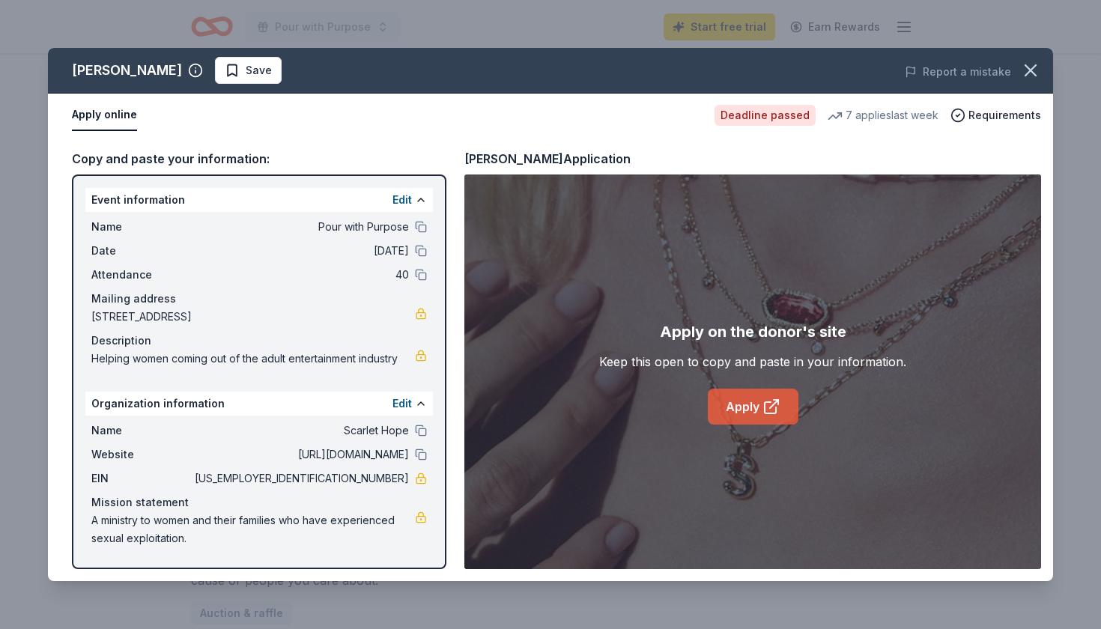
click at [758, 404] on link "Apply" at bounding box center [753, 407] width 91 height 36
